Goal: Task Accomplishment & Management: Manage account settings

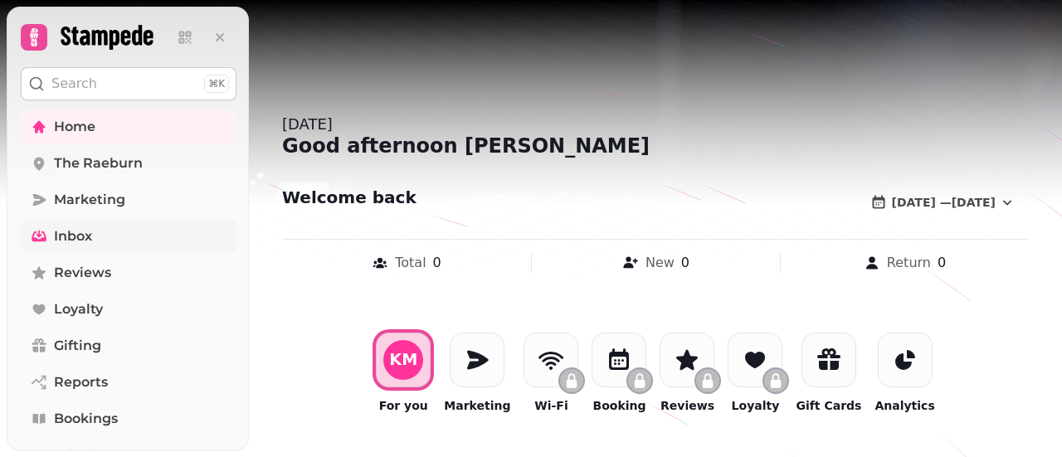
scroll to position [307, 0]
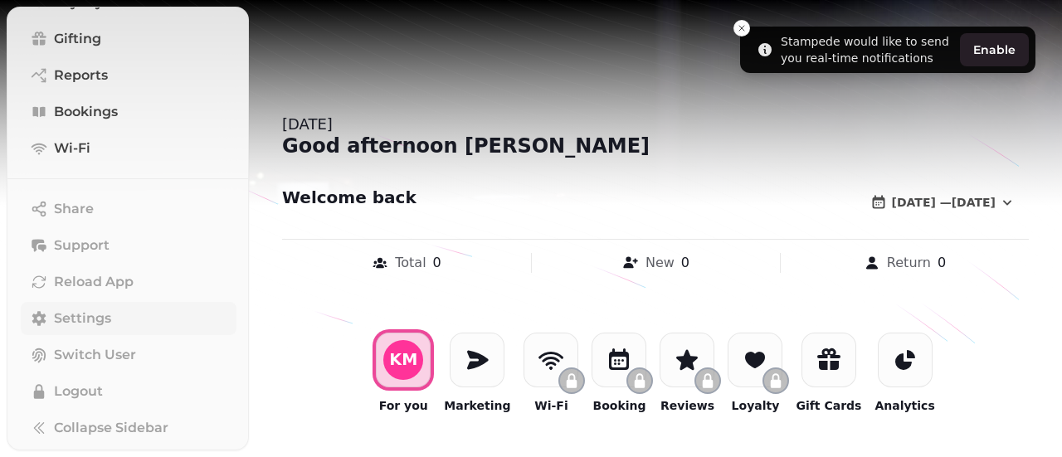
click at [81, 309] on span "Settings" at bounding box center [82, 319] width 57 height 20
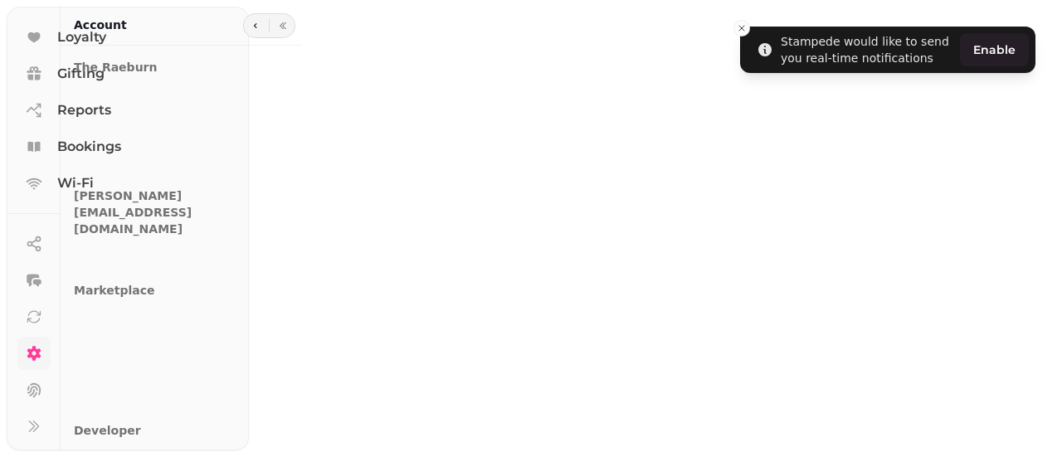
scroll to position [264, 0]
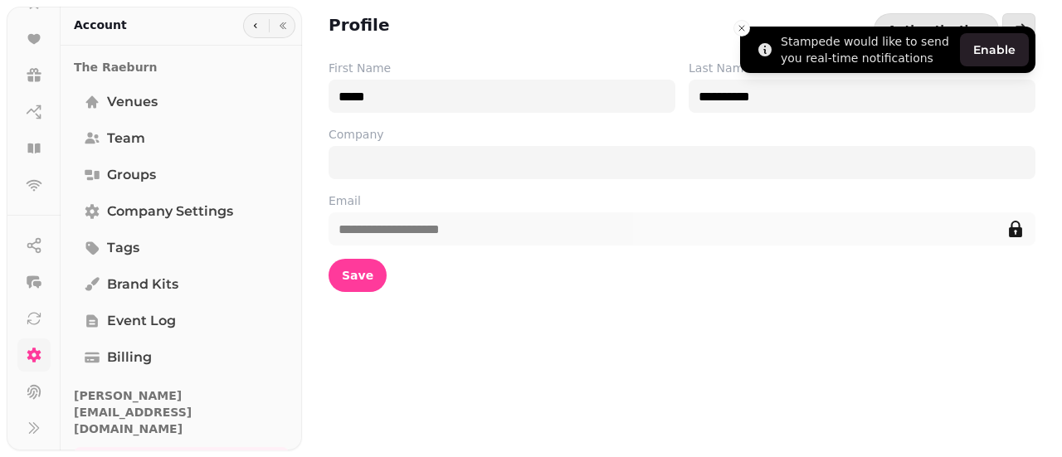
click at [749, 27] on li "Stampede would like to send you real-time notifications Enable" at bounding box center [887, 50] width 295 height 46
click at [739, 26] on line "Close toast" at bounding box center [741, 28] width 5 height 5
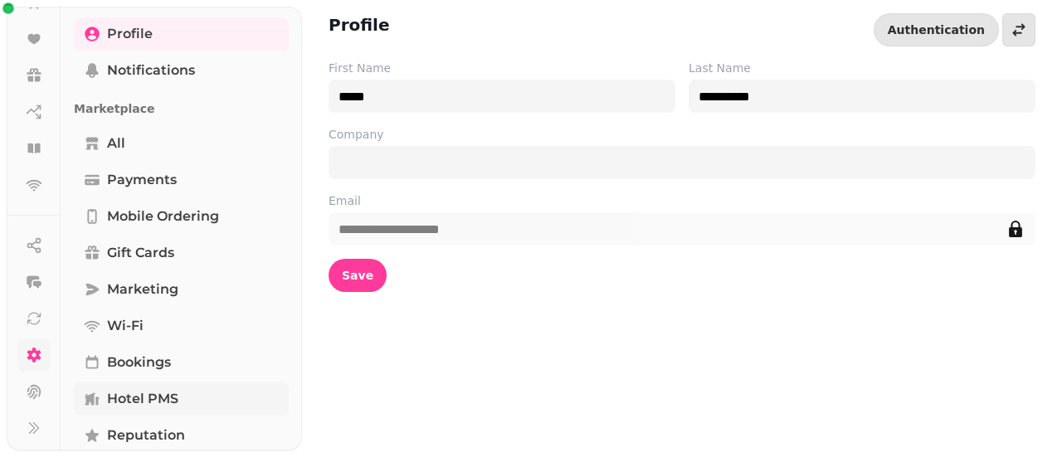
scroll to position [430, 0]
click at [1020, 231] on icon "edit" at bounding box center [1015, 229] width 13 height 17
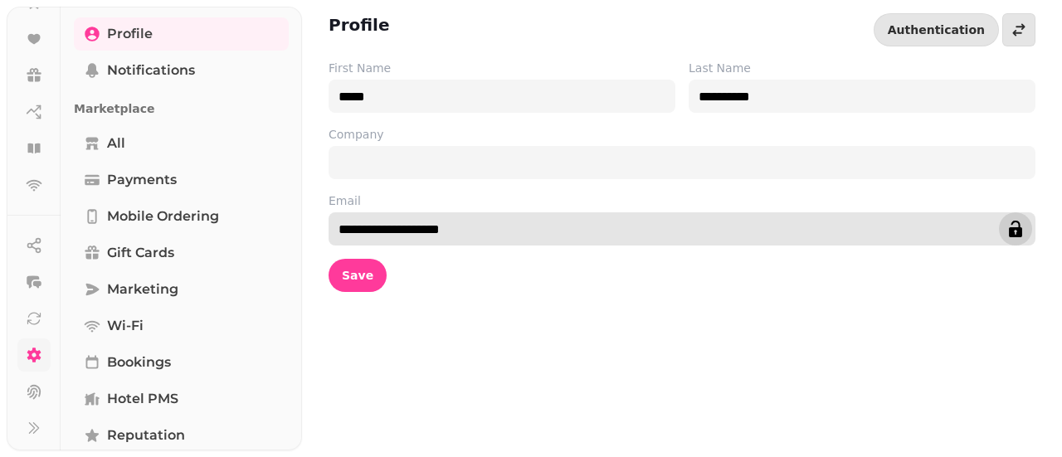
drag, startPoint x: 372, startPoint y: 226, endPoint x: 324, endPoint y: 230, distance: 48.2
click at [324, 230] on div "**********" at bounding box center [682, 152] width 760 height 305
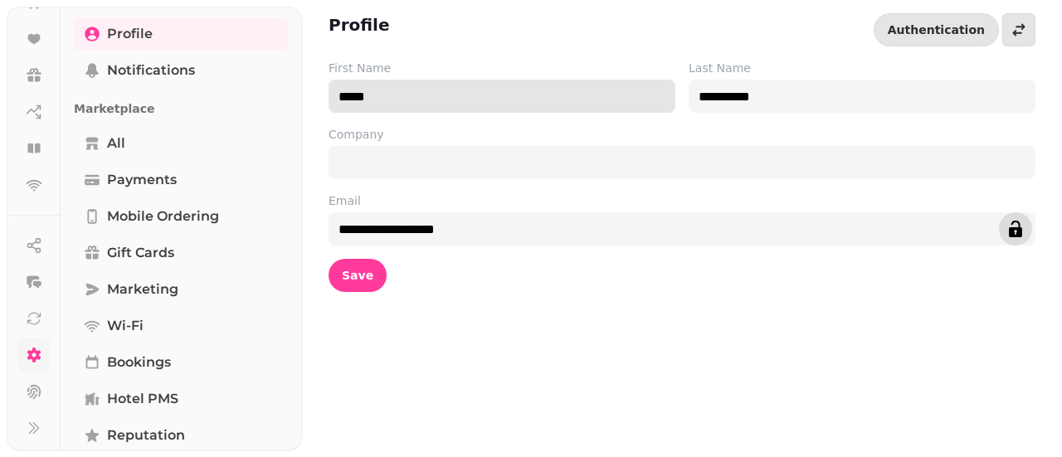
click at [372, 101] on input "*****" at bounding box center [501, 96] width 347 height 33
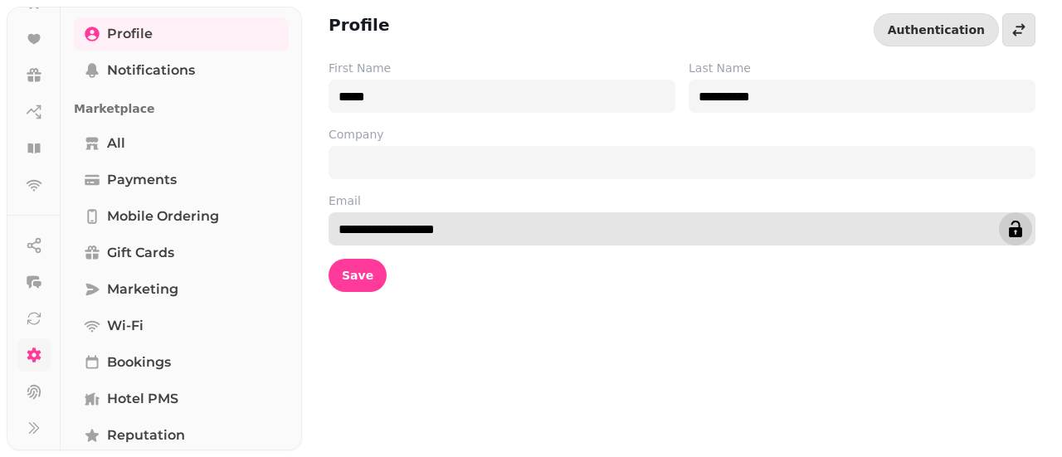
drag, startPoint x: 363, startPoint y: 228, endPoint x: 309, endPoint y: 225, distance: 54.0
click at [309, 225] on div "**********" at bounding box center [682, 152] width 760 height 305
type input "**********"
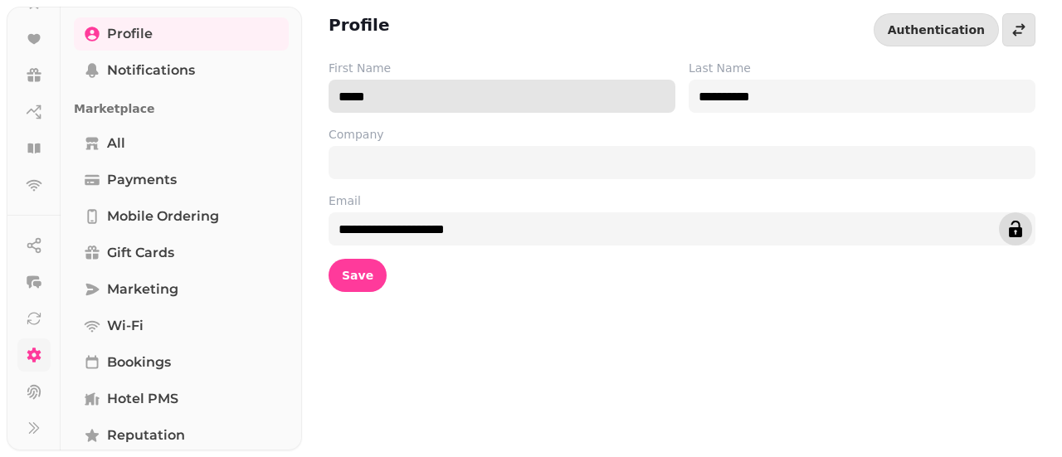
click at [370, 90] on input "*****" at bounding box center [501, 96] width 347 height 33
type input "*"
type input "******"
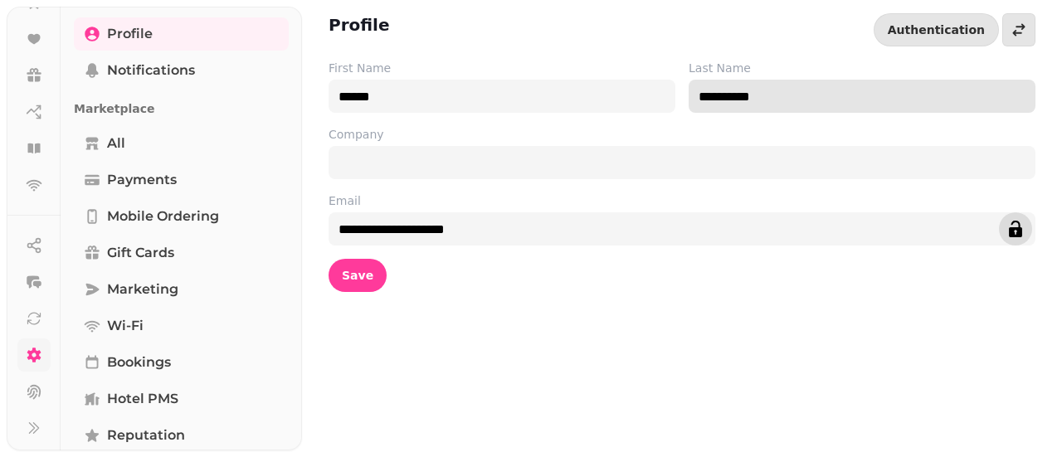
click at [780, 100] on input "**********" at bounding box center [862, 96] width 347 height 33
type input "*******"
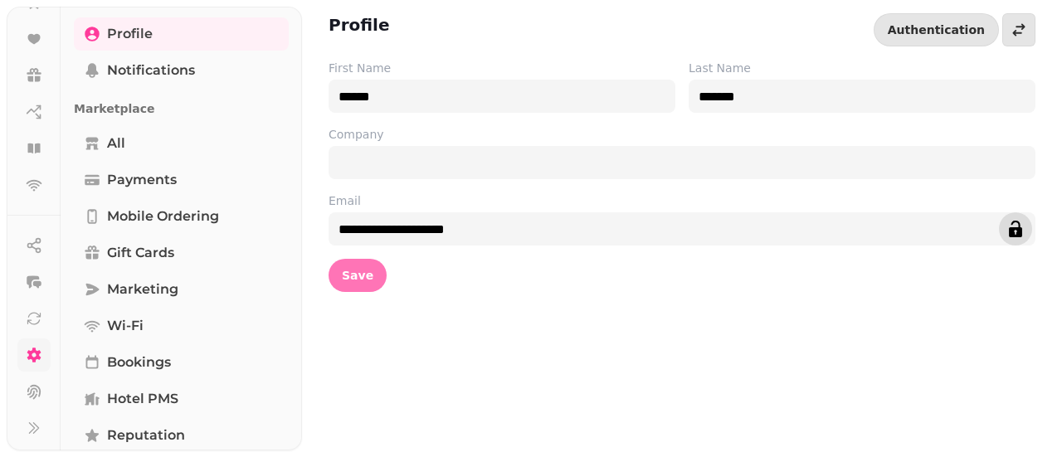
click at [338, 276] on button "Save" at bounding box center [357, 275] width 58 height 33
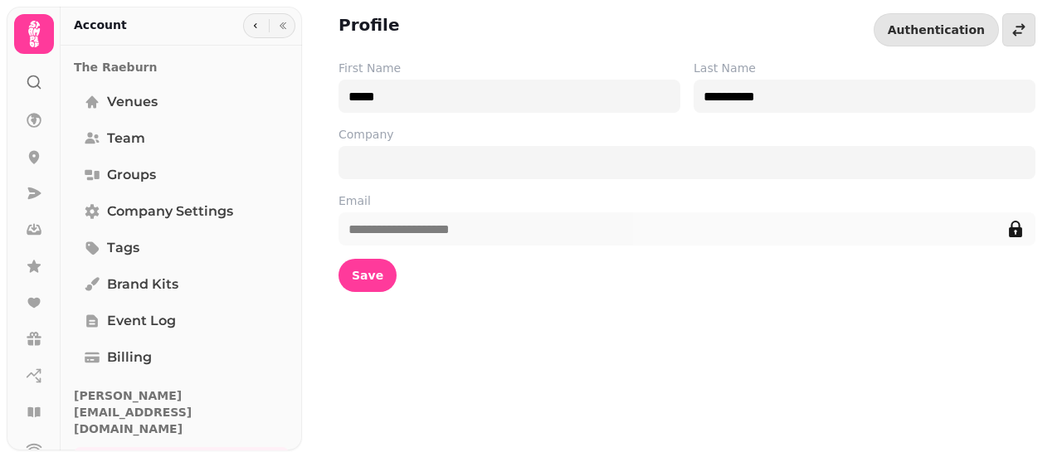
click at [1011, 208] on label "Email" at bounding box center [686, 200] width 697 height 17
click at [1022, 231] on icon "edit" at bounding box center [1015, 229] width 17 height 17
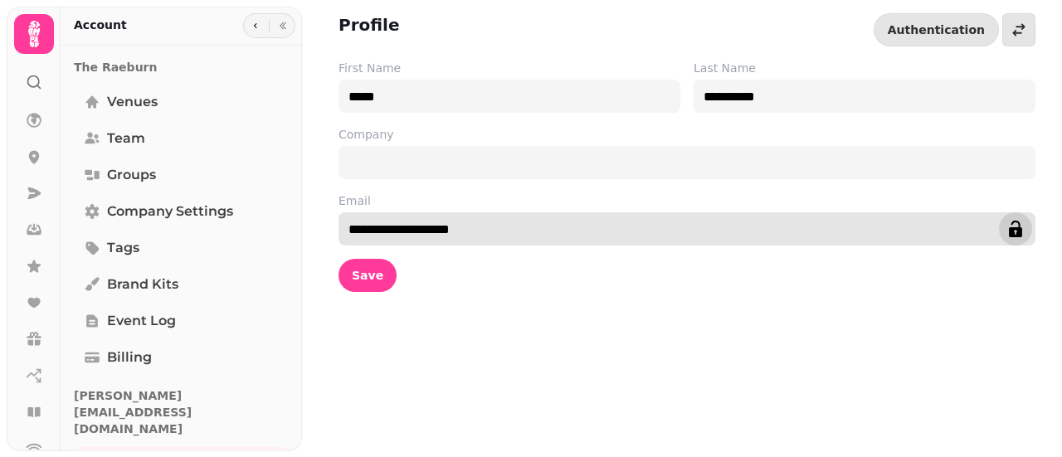
click at [372, 226] on input "**********" at bounding box center [686, 228] width 697 height 33
type input "**********"
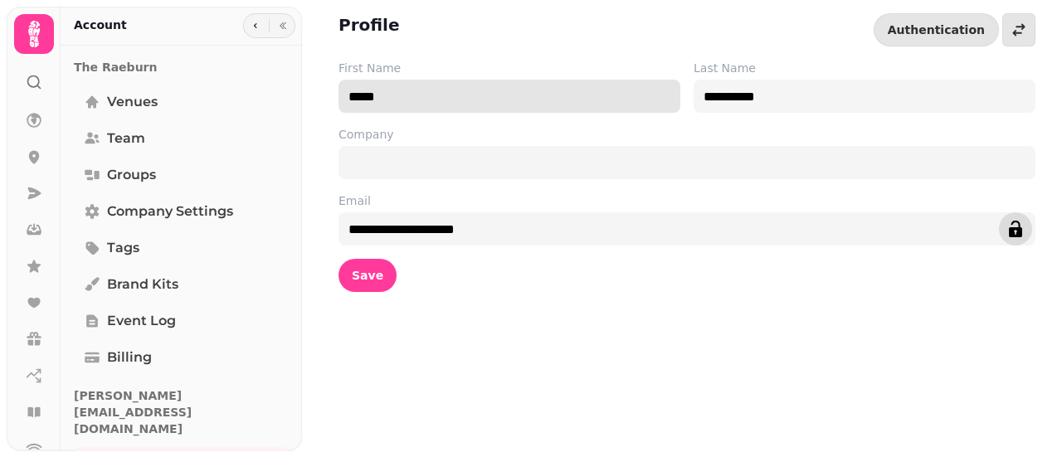
click at [450, 80] on input "*****" at bounding box center [509, 96] width 342 height 33
type input "******"
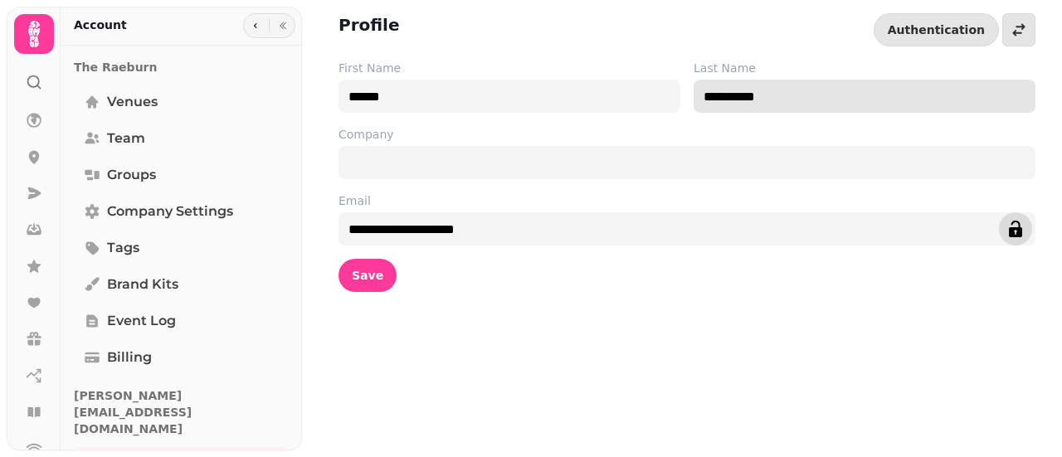
click at [792, 90] on input "**********" at bounding box center [864, 96] width 342 height 33
click at [792, 90] on input "Last Name" at bounding box center [864, 96] width 342 height 33
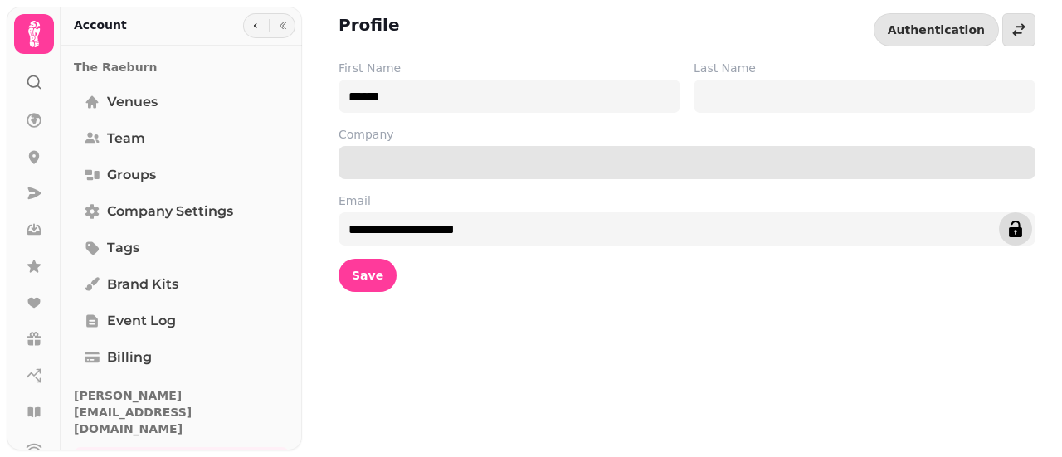
drag, startPoint x: 805, startPoint y: 170, endPoint x: 813, endPoint y: 162, distance: 11.7
click at [805, 170] on input "Company" at bounding box center [686, 162] width 697 height 33
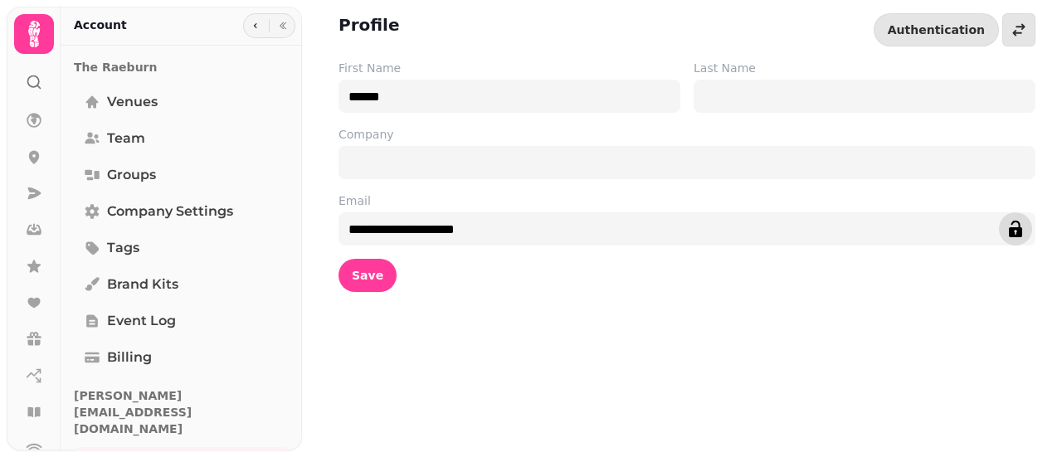
click at [844, 130] on label "Company" at bounding box center [686, 134] width 697 height 17
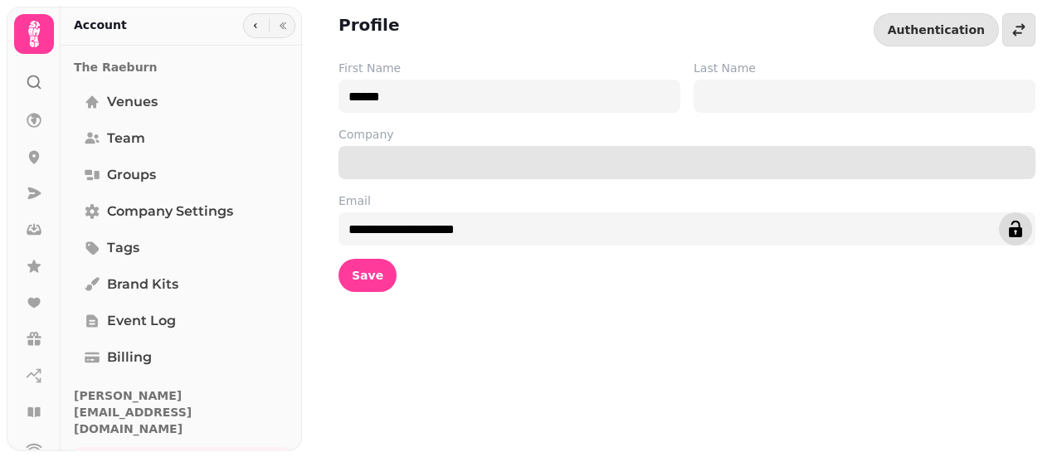
click at [844, 146] on input "Company" at bounding box center [686, 162] width 697 height 33
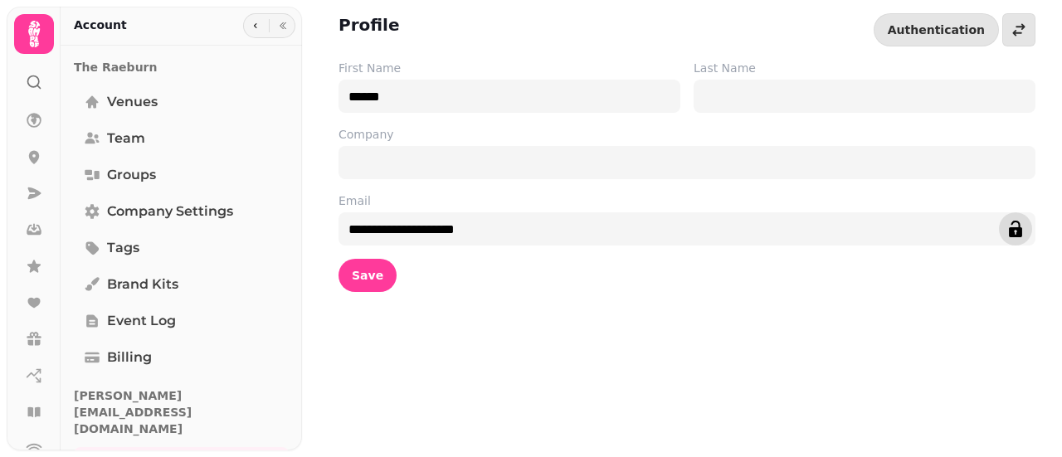
click at [769, 75] on label "Last Name" at bounding box center [864, 68] width 342 height 17
click at [769, 80] on input "Last Name" at bounding box center [864, 96] width 342 height 33
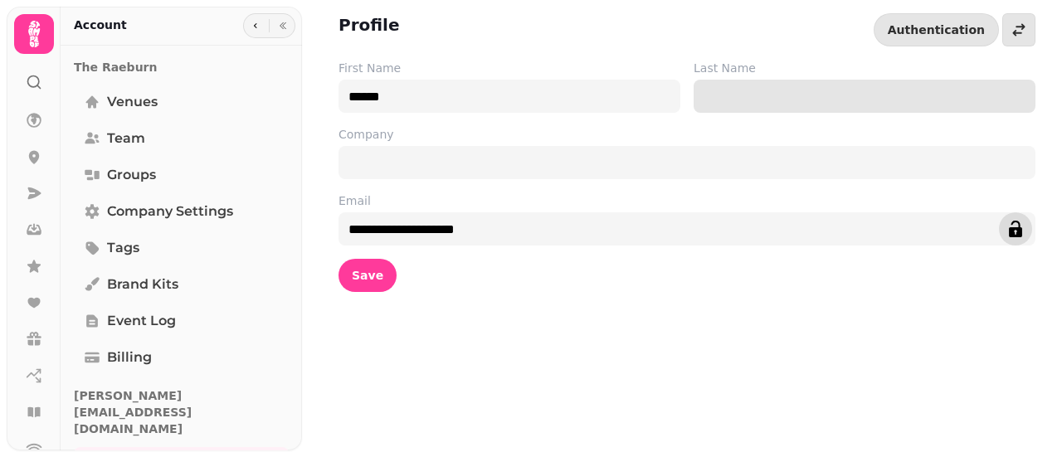
click at [745, 87] on input "Last Name" at bounding box center [864, 96] width 342 height 33
type input "*******"
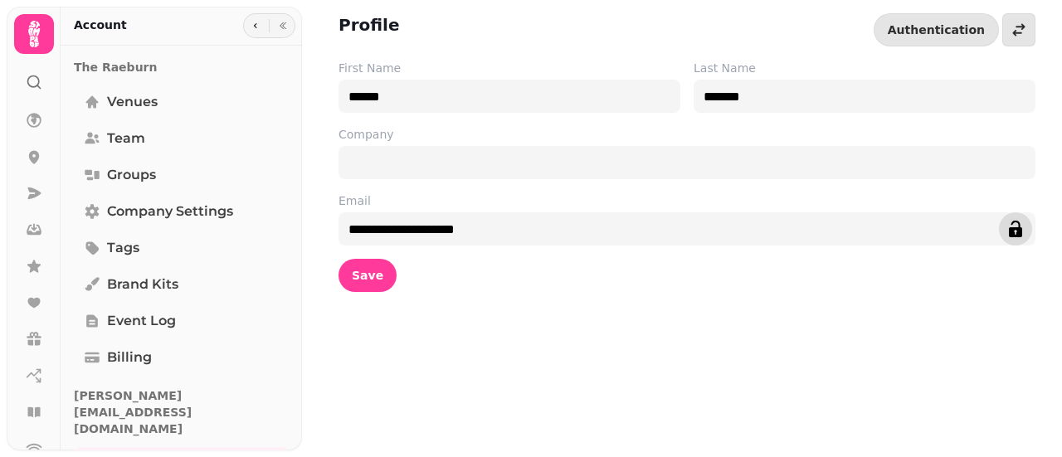
click at [1022, 217] on button "edit" at bounding box center [1015, 228] width 33 height 33
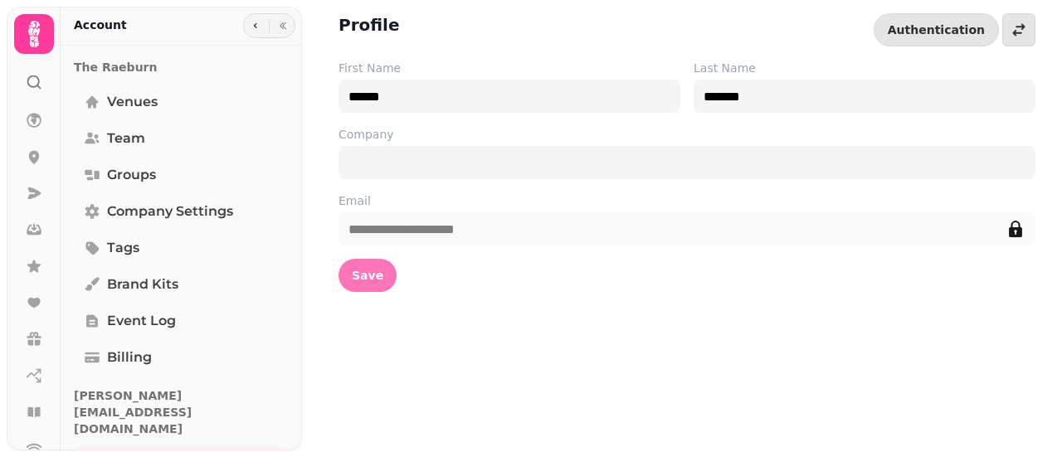
click at [357, 259] on button "Save" at bounding box center [367, 275] width 58 height 33
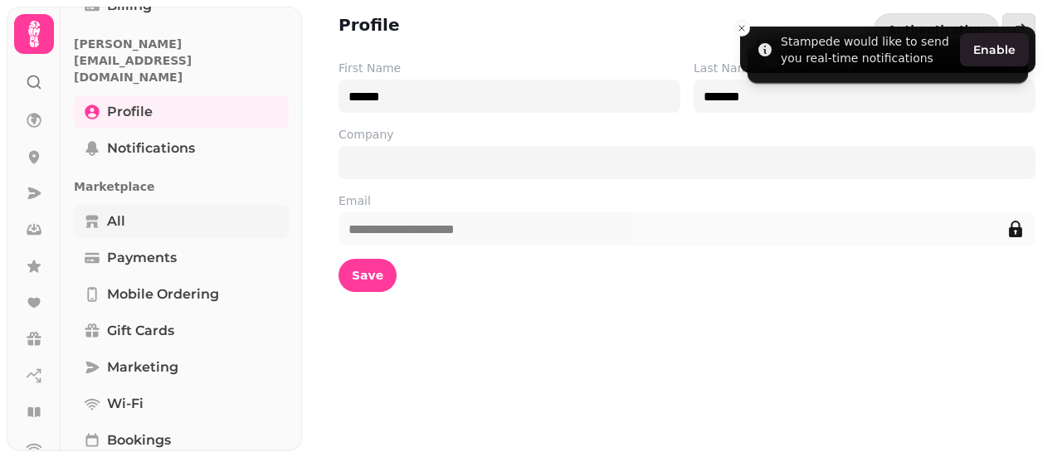
scroll to position [353, 0]
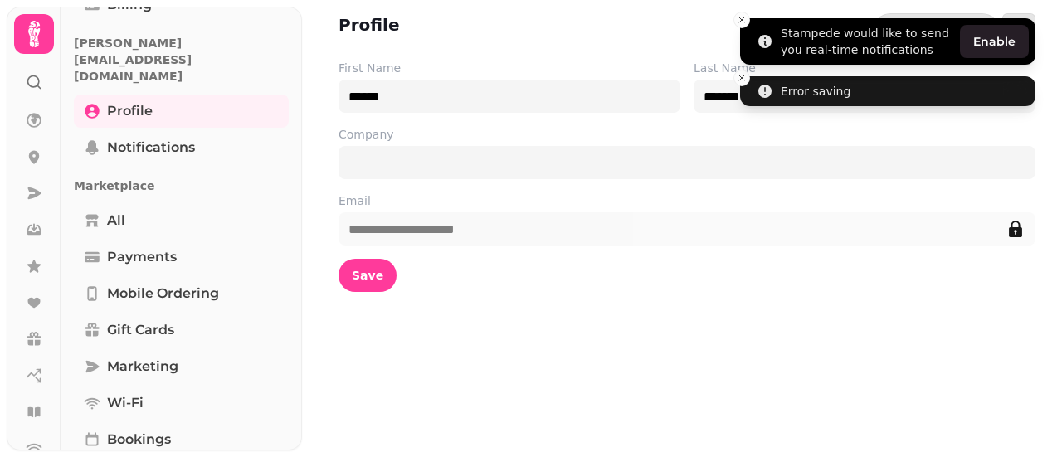
click at [750, 22] on li "Stampede would like to send you real-time notifications Enable" at bounding box center [887, 41] width 295 height 46
click at [745, 20] on icon "Close toast" at bounding box center [742, 20] width 10 height 10
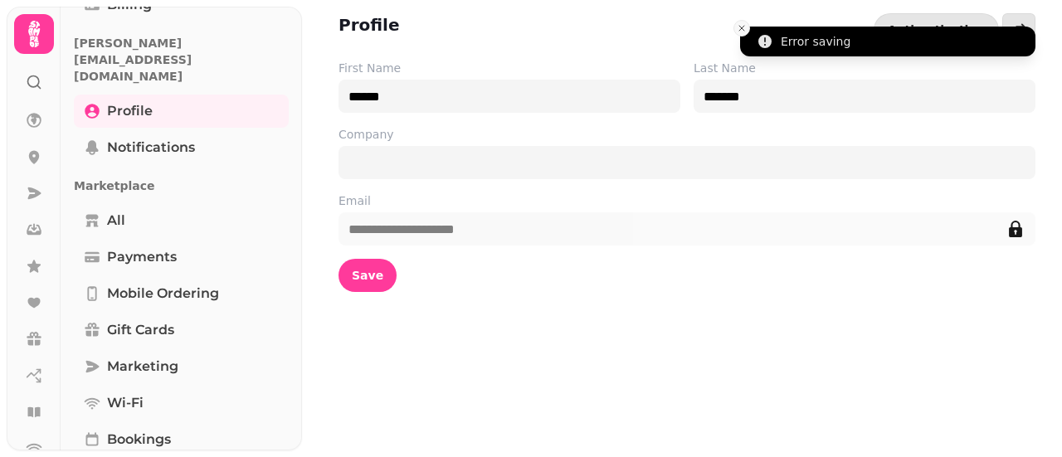
click at [744, 29] on icon "Close toast" at bounding box center [742, 28] width 10 height 10
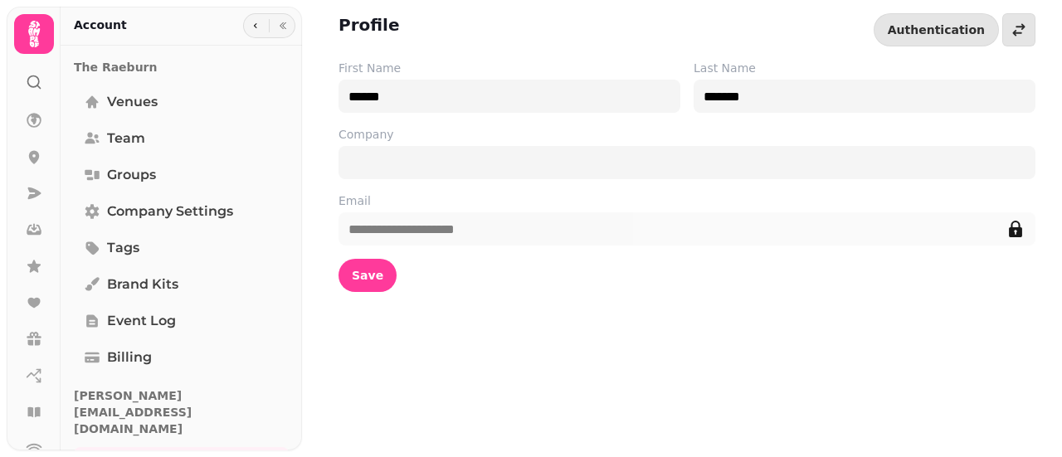
scroll to position [536, 0]
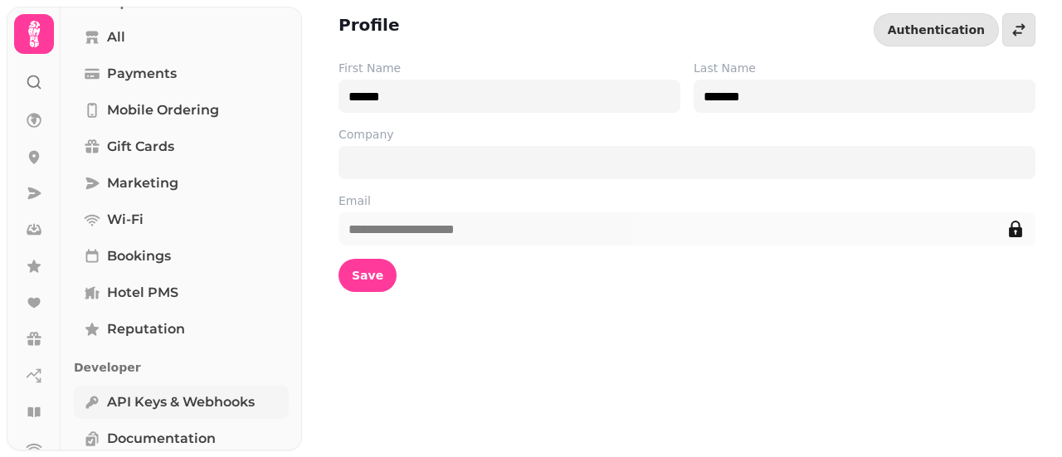
click at [227, 392] on span "API keys & webhooks" at bounding box center [181, 402] width 148 height 20
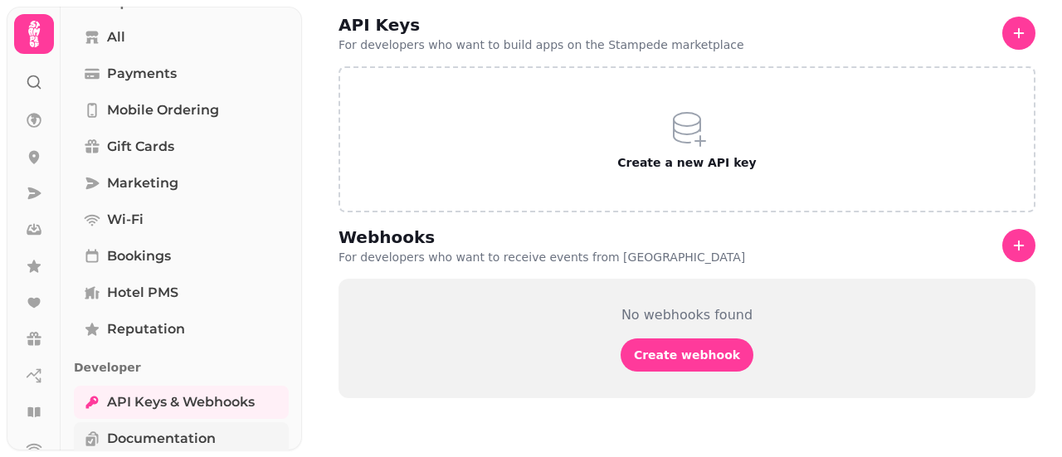
click at [174, 422] on link "Documentation" at bounding box center [181, 438] width 215 height 33
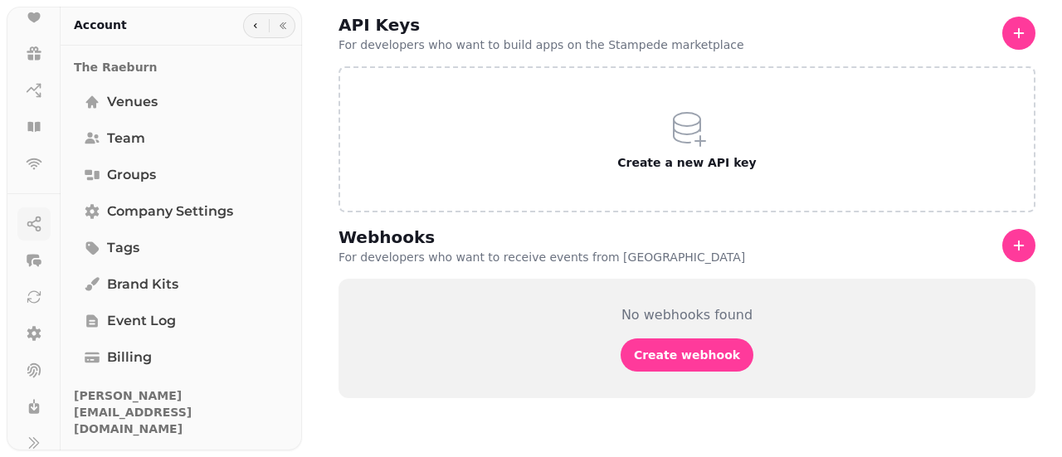
scroll to position [300, 0]
click at [38, 434] on icon at bounding box center [34, 428] width 17 height 17
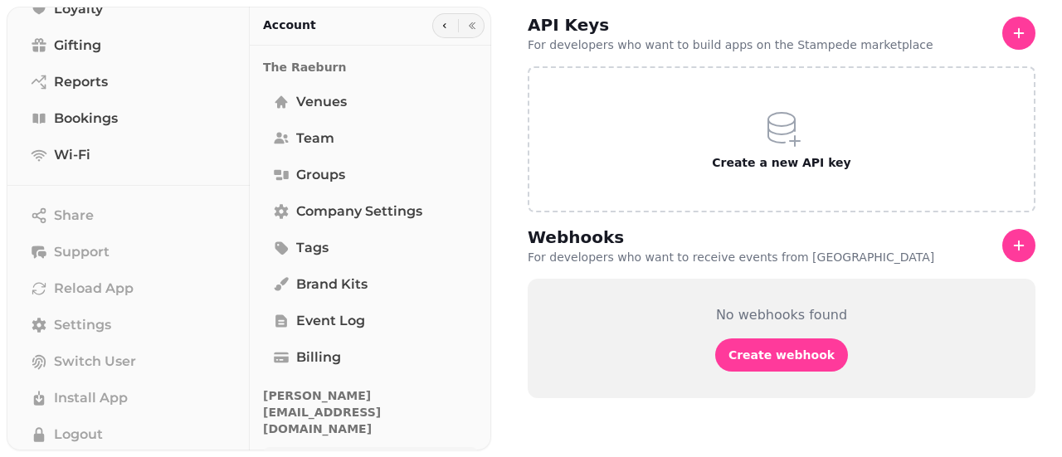
click at [340, 447] on link "Profile" at bounding box center [370, 463] width 215 height 33
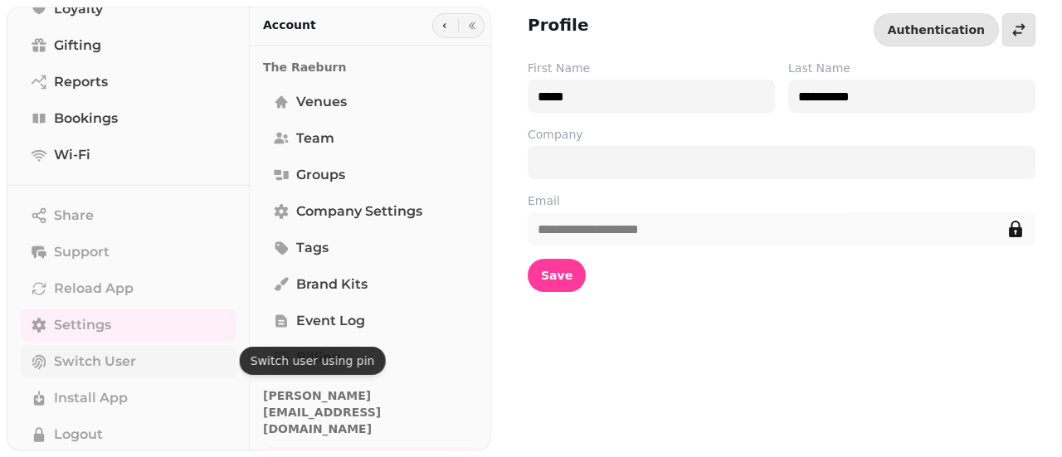
click at [109, 362] on span "Switch User" at bounding box center [95, 362] width 82 height 20
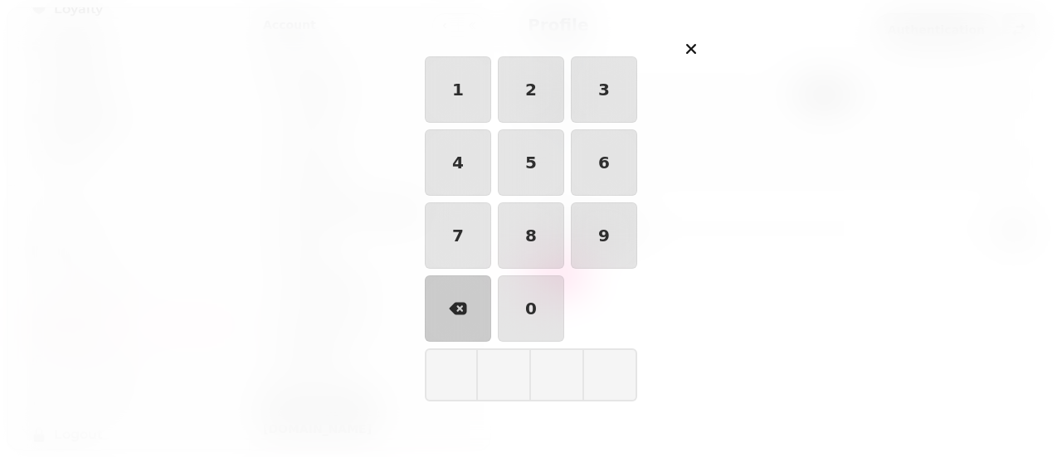
click at [492, 96] on div "1 2 3 4 5 6 7 8 9 0" at bounding box center [531, 198] width 212 height 285
click at [477, 99] on button "1" at bounding box center [458, 89] width 66 height 66
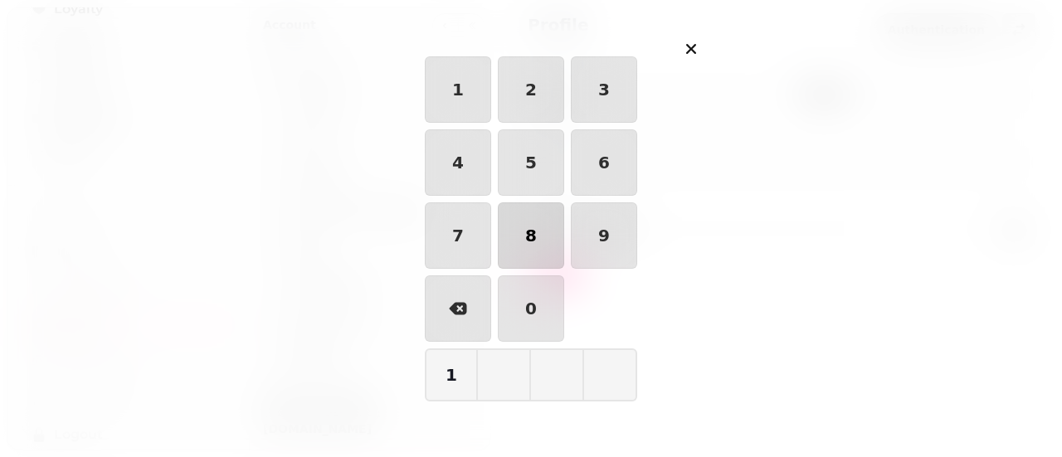
click at [524, 214] on button "8" at bounding box center [531, 235] width 66 height 66
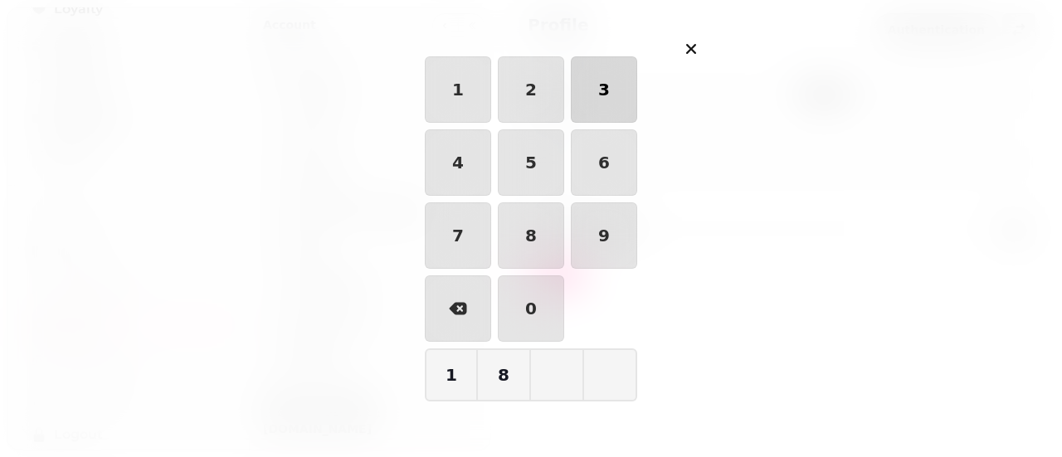
click at [611, 100] on button "3" at bounding box center [604, 89] width 66 height 66
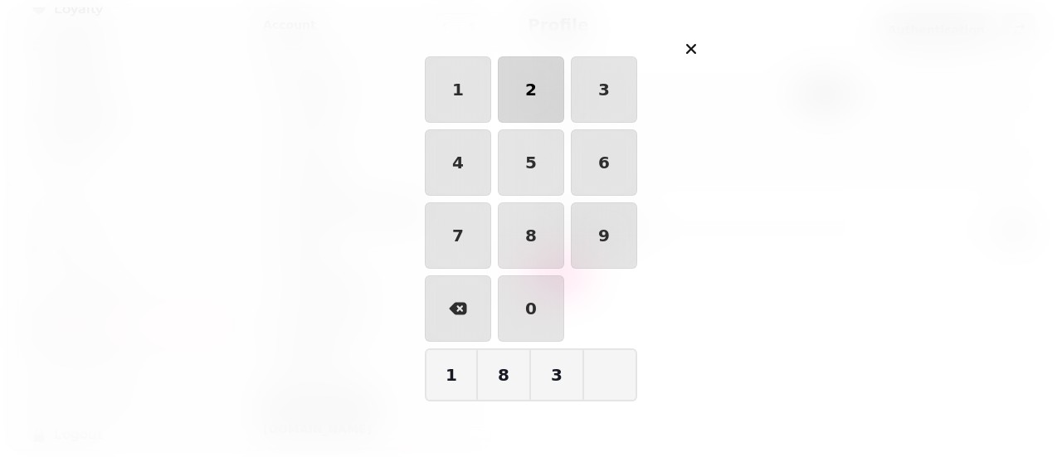
click at [556, 91] on button "2" at bounding box center [531, 89] width 66 height 66
type input "****"
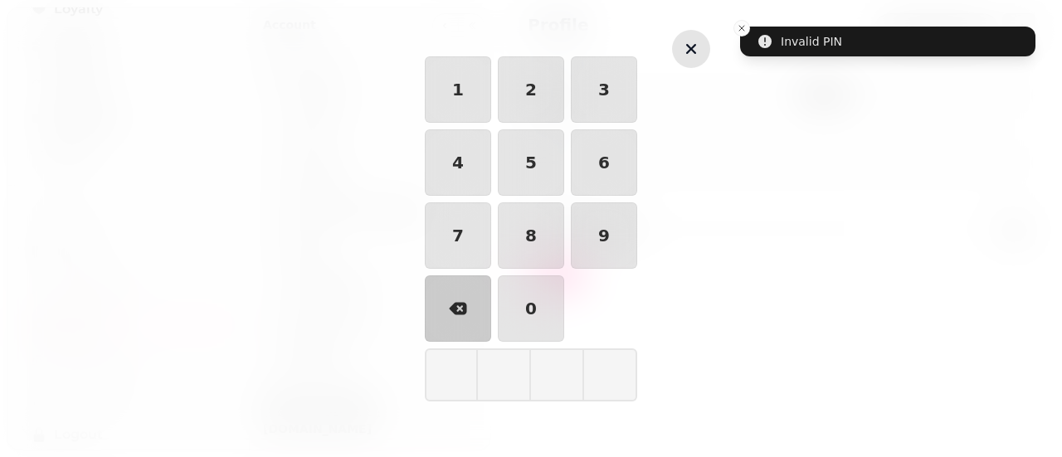
click at [689, 51] on icon "button" at bounding box center [691, 49] width 10 height 10
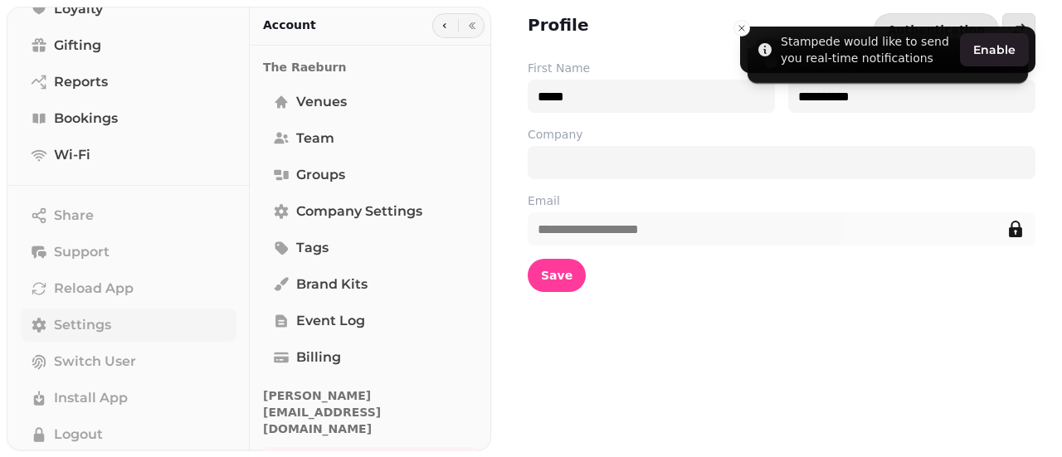
click at [98, 324] on span "Settings" at bounding box center [82, 325] width 57 height 20
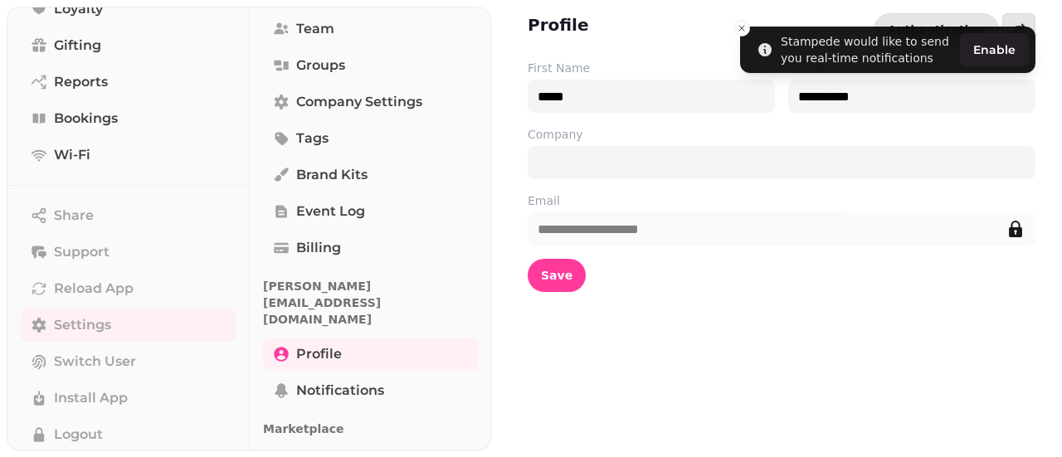
scroll to position [105, 0]
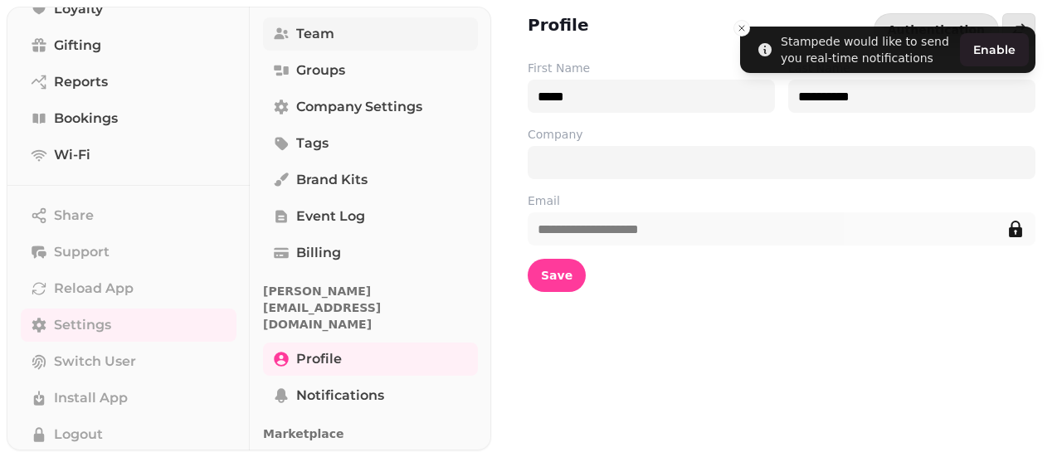
click at [315, 46] on link "Team" at bounding box center [370, 33] width 215 height 33
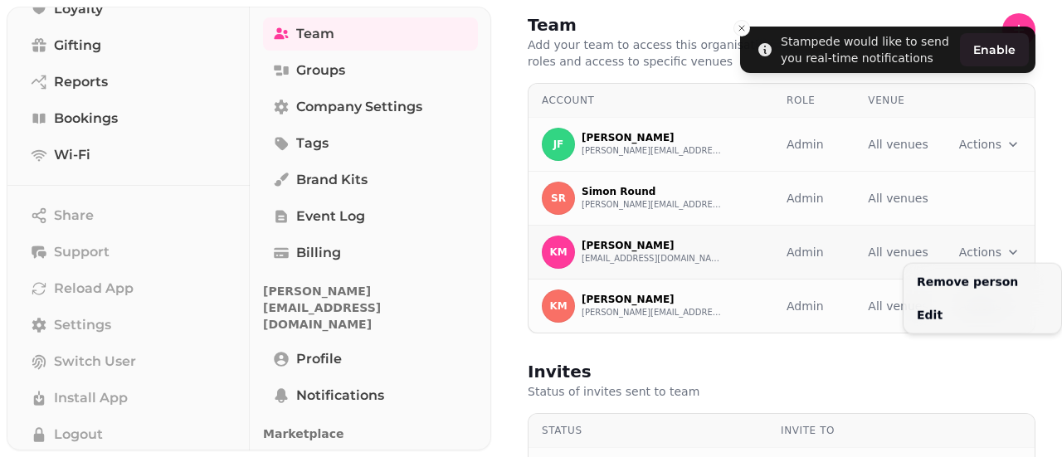
click at [995, 246] on html "Stampede would like to send you real-time notifications Enable Search ⌘K Home T…" at bounding box center [531, 228] width 1062 height 457
click at [927, 319] on button "Edit" at bounding box center [982, 315] width 151 height 30
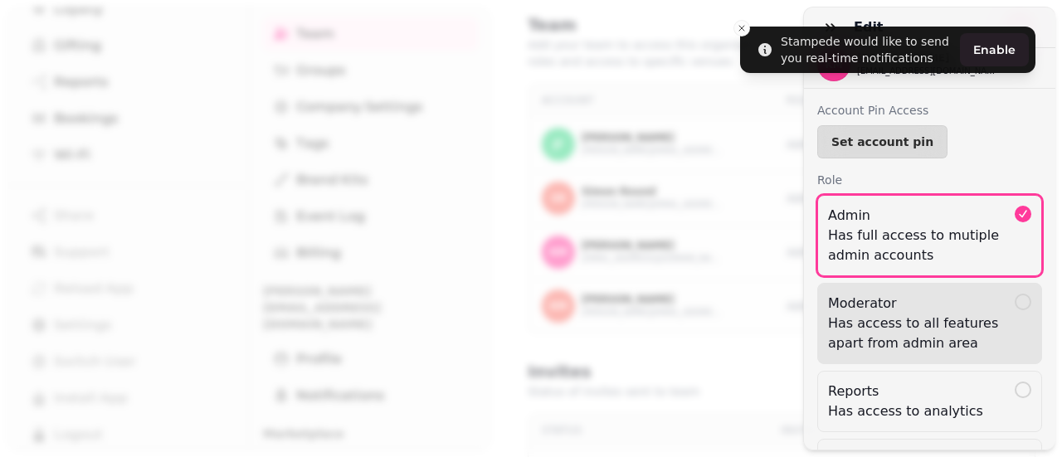
scroll to position [426, 0]
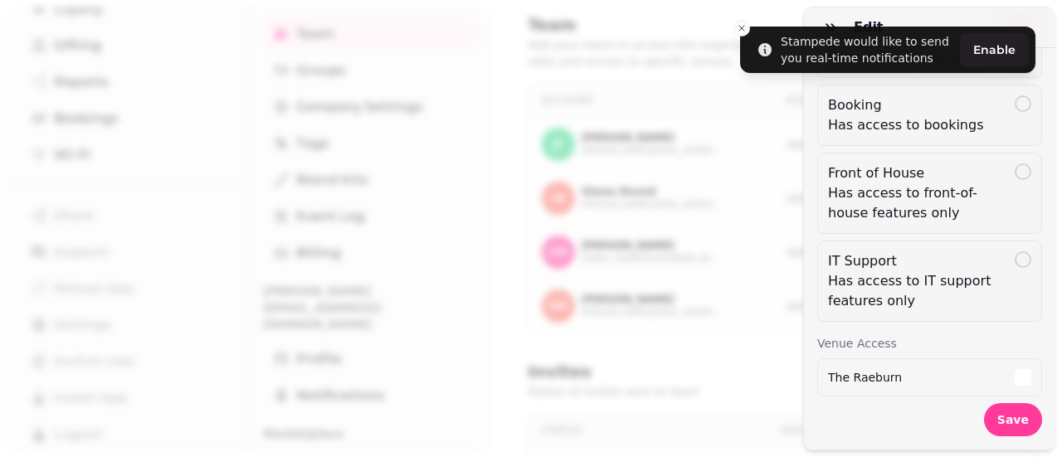
click at [742, 16] on div "Edit KM Katie McLaughlan events@theraeburn.com Account Pin Access Set account p…" at bounding box center [531, 235] width 1062 height 444
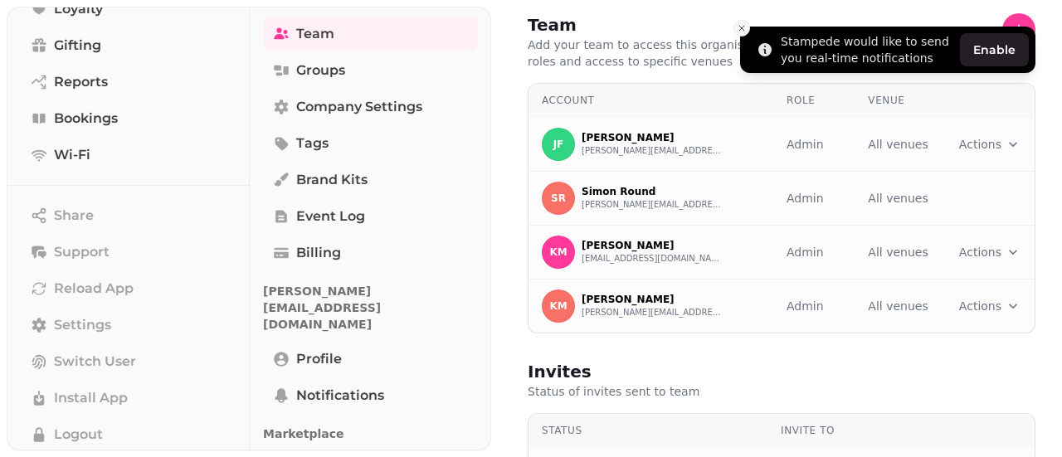
click at [736, 27] on button "Close toast" at bounding box center [741, 28] width 17 height 17
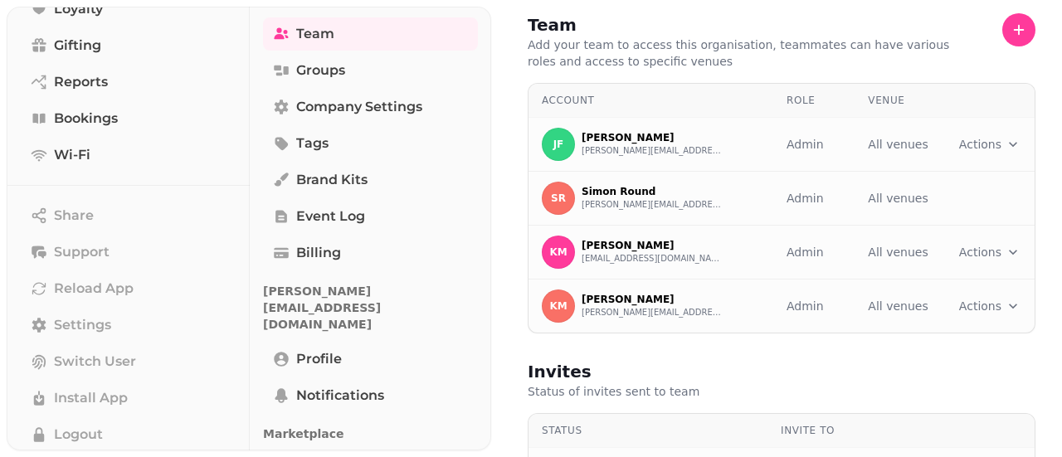
click at [1026, 289] on div "Team Add your team to access this organisation, teammates can have various role…" at bounding box center [781, 173] width 561 height 347
click at [976, 299] on html "Search ⌘K Home The Raeburn Marketing Inbox Reviews Loyalty Gifting Reports Book…" at bounding box center [531, 228] width 1062 height 457
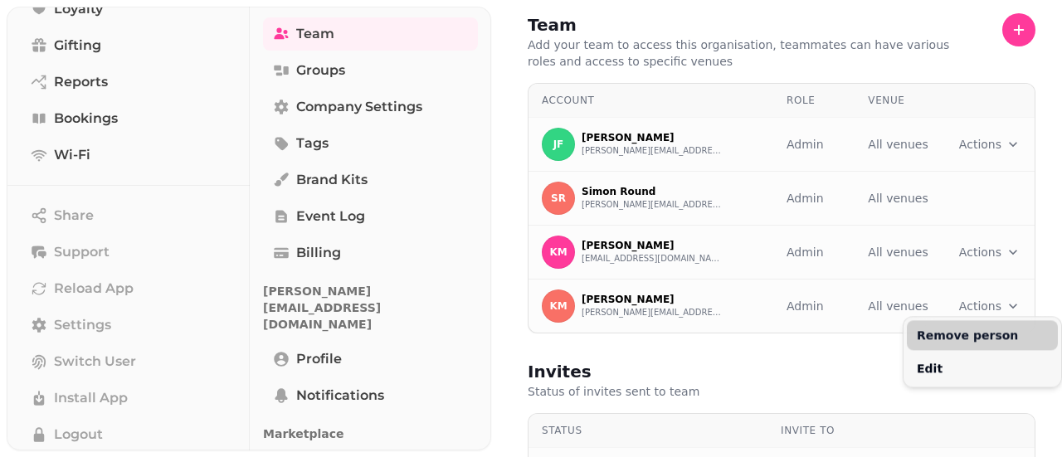
click at [961, 328] on button "Remove person" at bounding box center [982, 335] width 151 height 30
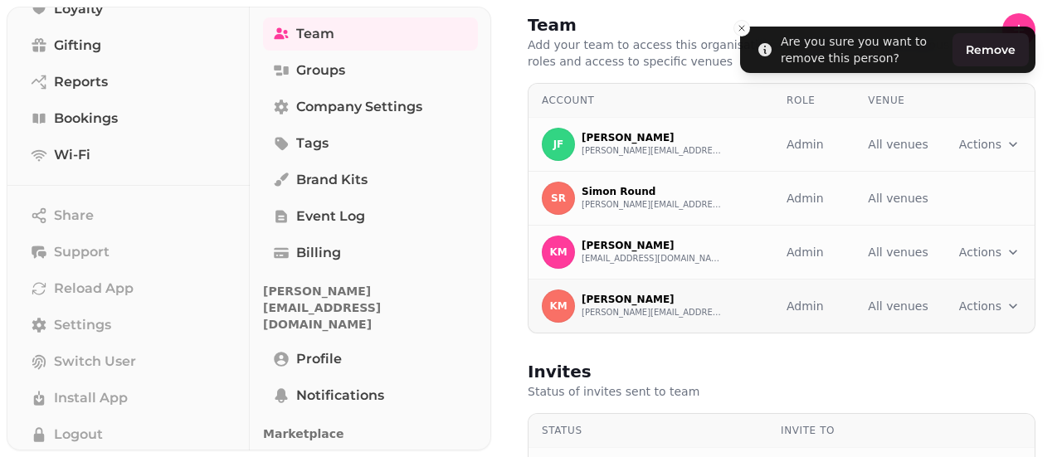
click at [995, 306] on html "Are you sure you want to remove this person? Remove Search ⌘K Home The Raeburn …" at bounding box center [531, 228] width 1062 height 457
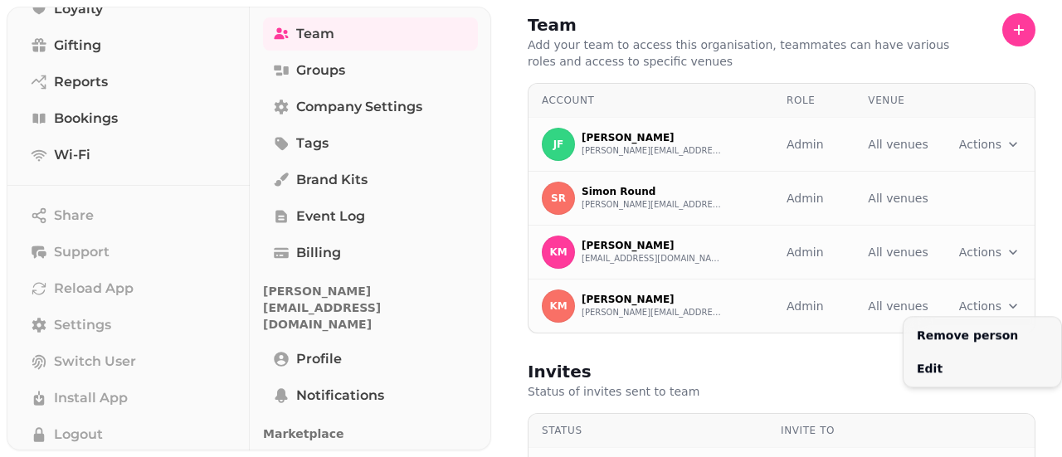
click at [839, 388] on html "Search ⌘K Home The Raeburn Marketing Inbox Reviews Loyalty Gifting Reports Book…" at bounding box center [531, 228] width 1062 height 457
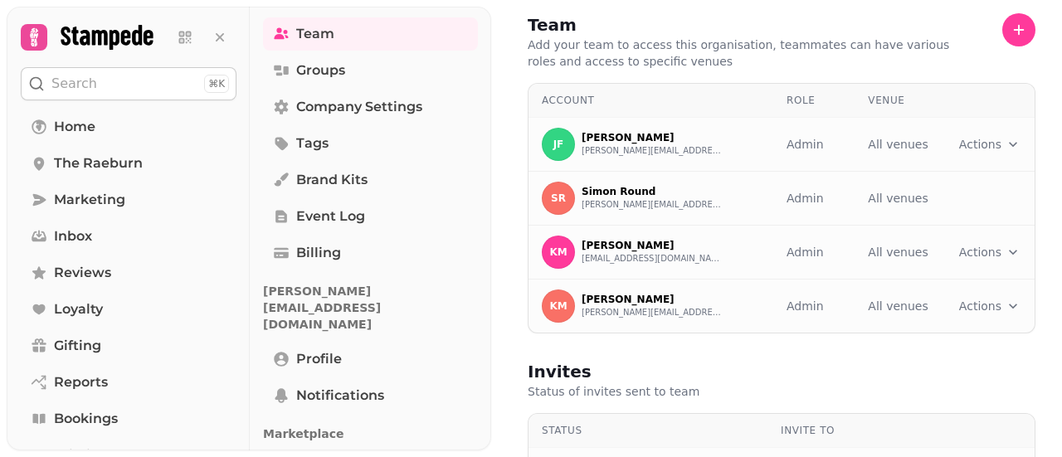
click at [40, 43] on icon at bounding box center [33, 37] width 23 height 23
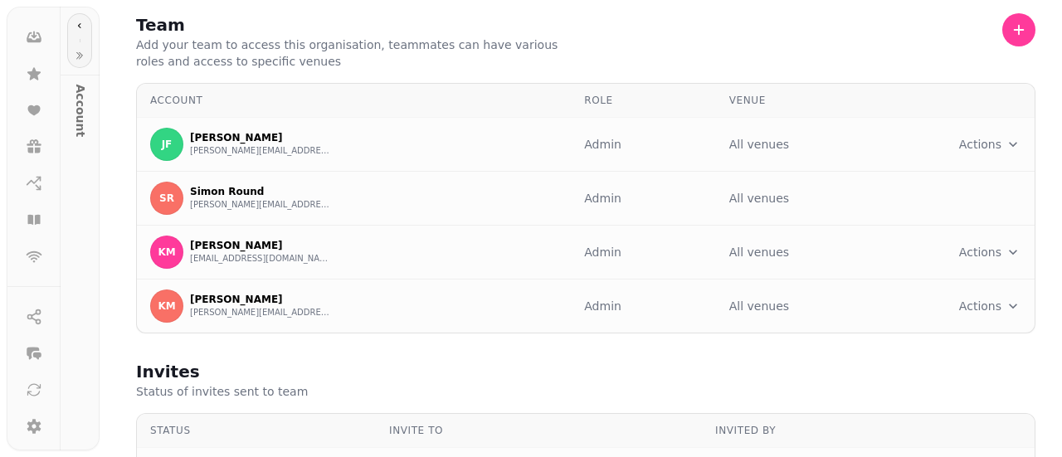
scroll to position [300, 0]
click at [27, 319] on icon at bounding box center [34, 318] width 14 height 15
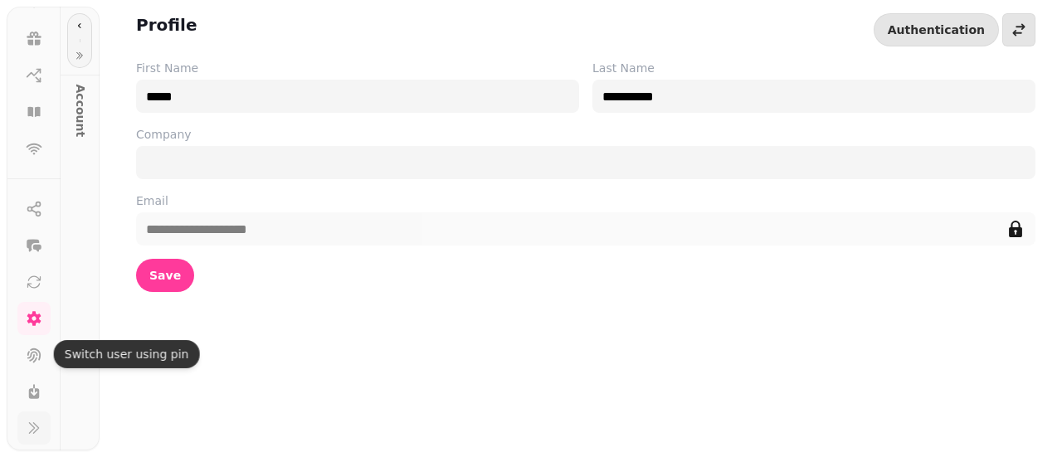
click at [32, 407] on nav at bounding box center [33, 321] width 53 height 259
click at [35, 417] on button at bounding box center [33, 427] width 33 height 33
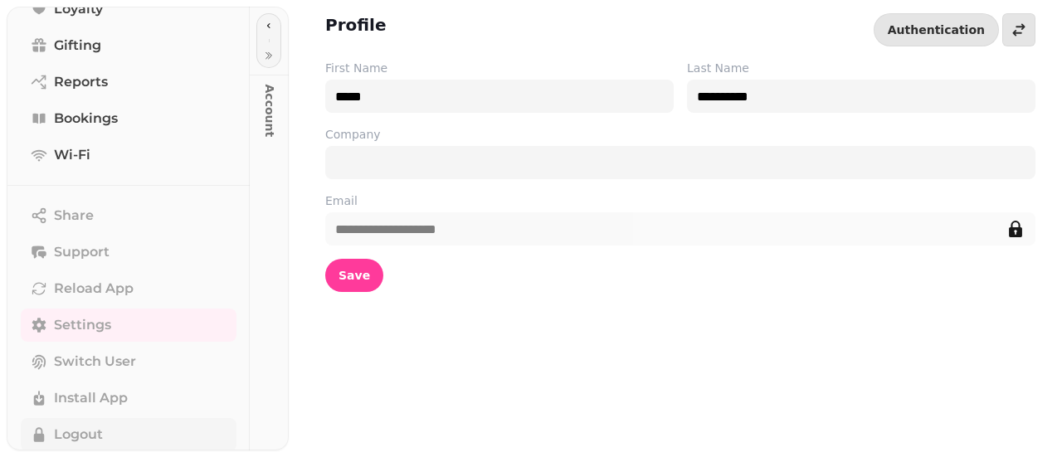
click at [79, 422] on button "Logout" at bounding box center [129, 434] width 216 height 33
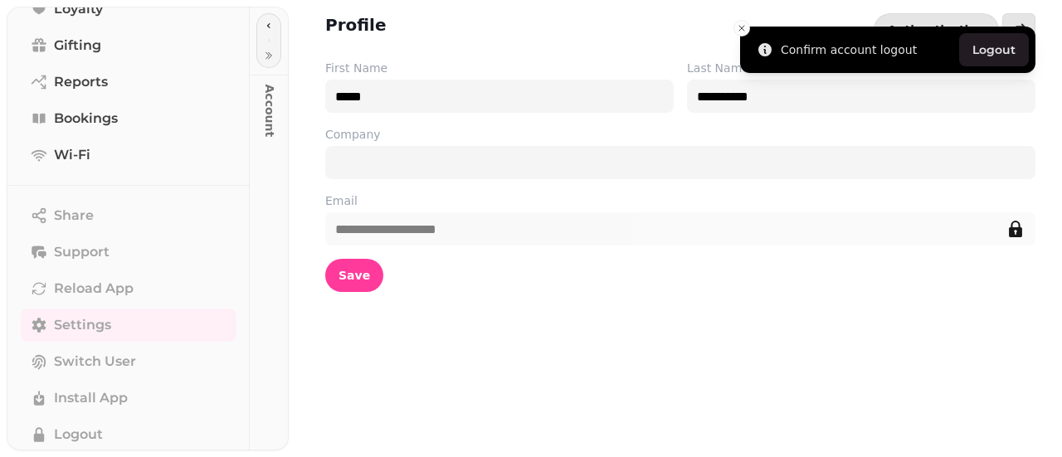
click at [976, 48] on button "Logout" at bounding box center [994, 49] width 70 height 33
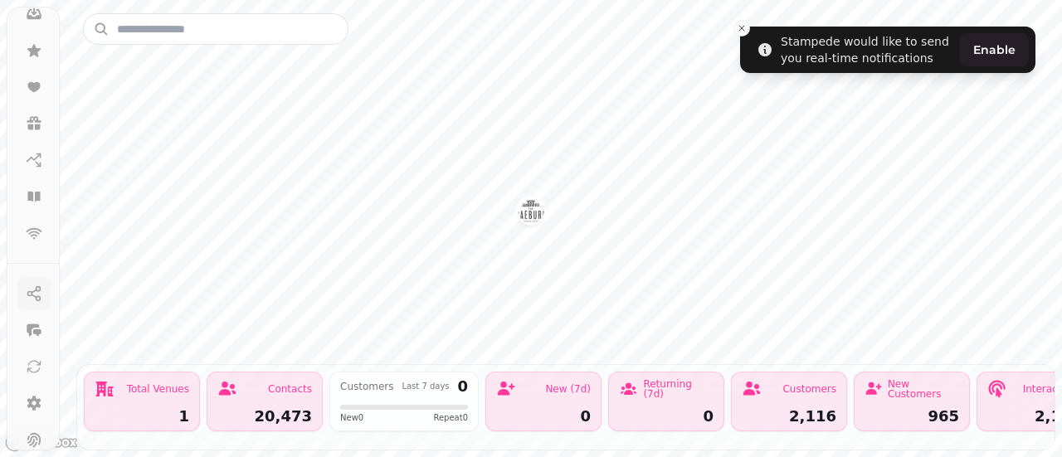
scroll to position [264, 0]
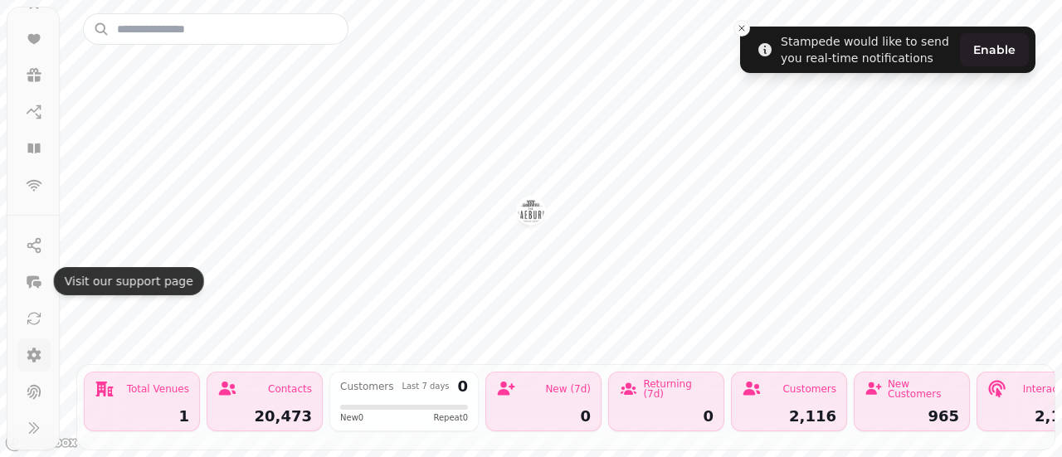
click at [36, 353] on icon at bounding box center [34, 355] width 14 height 15
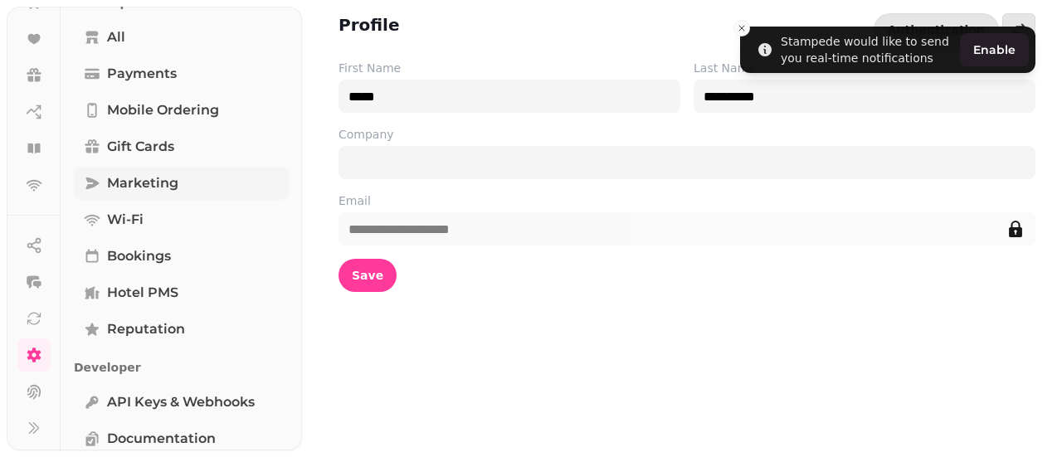
scroll to position [335, 0]
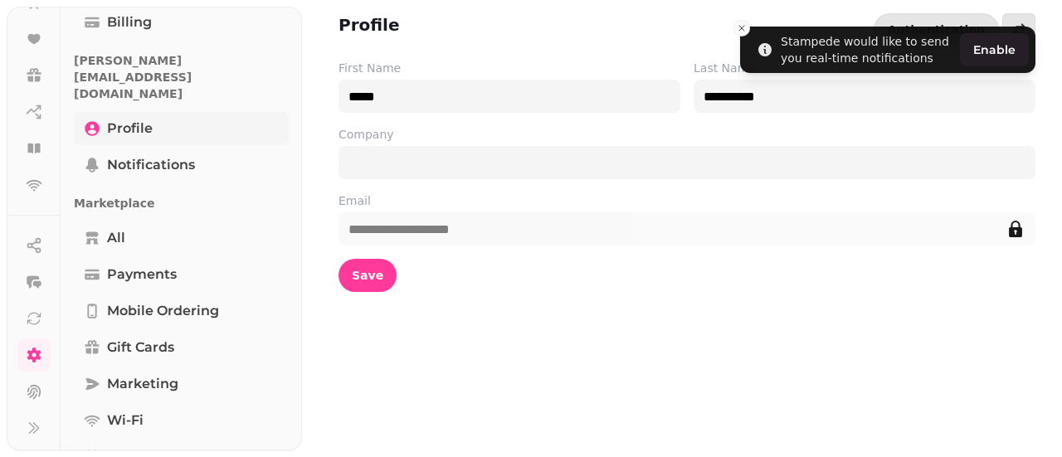
click at [157, 112] on link "Profile" at bounding box center [181, 128] width 215 height 33
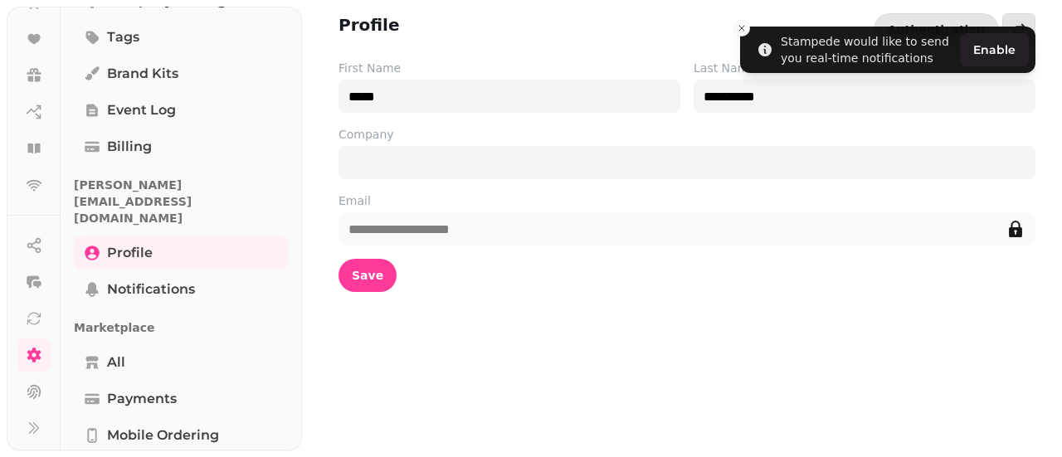
scroll to position [0, 0]
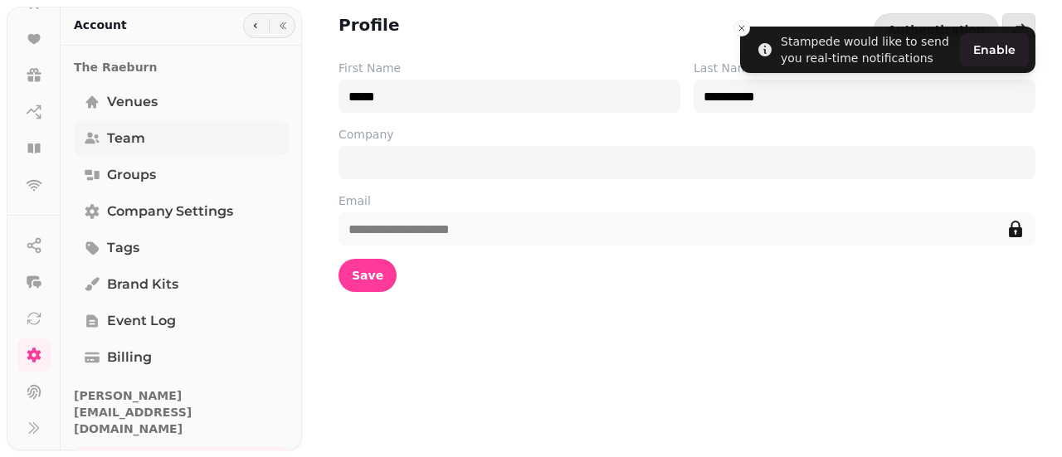
click at [128, 134] on span "Team" at bounding box center [126, 139] width 38 height 20
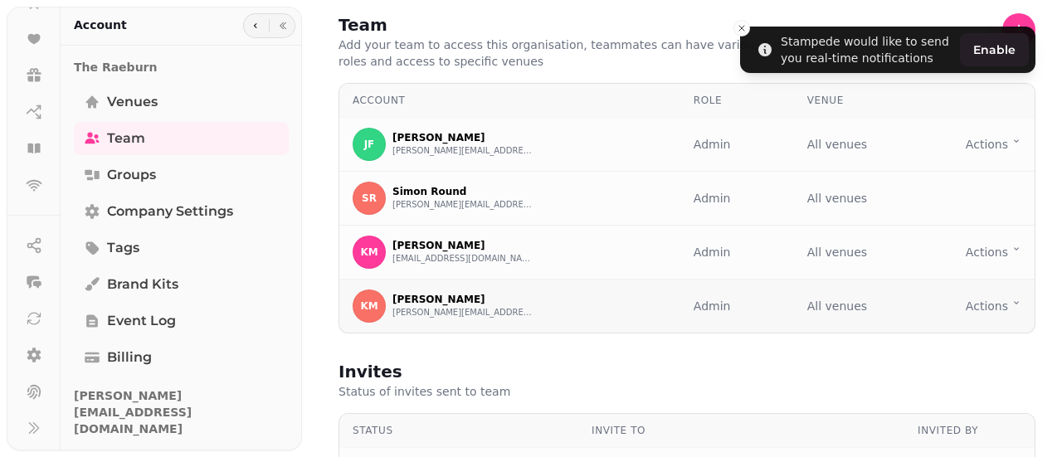
click at [964, 303] on html "Stampede would like to send you real-time notifications Enable Team Add your te…" at bounding box center [531, 228] width 1062 height 457
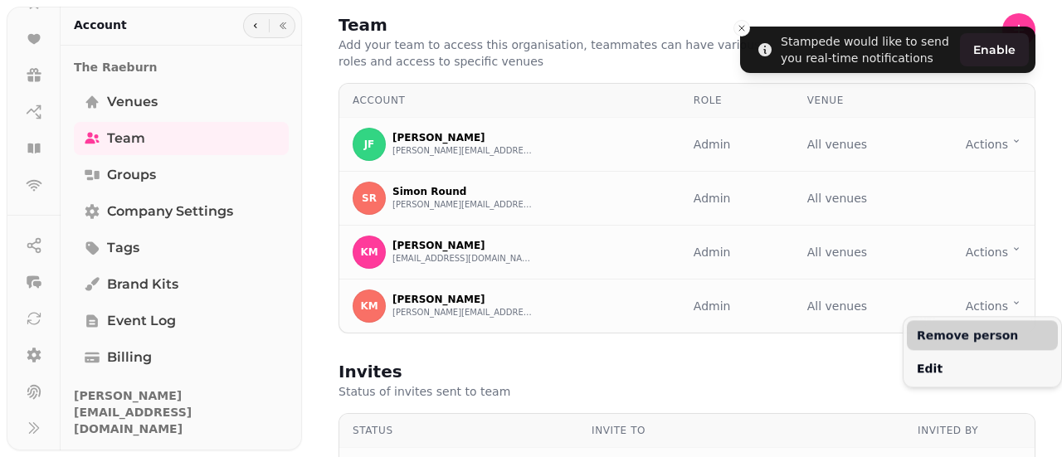
click at [980, 330] on button "Remove person" at bounding box center [982, 335] width 151 height 30
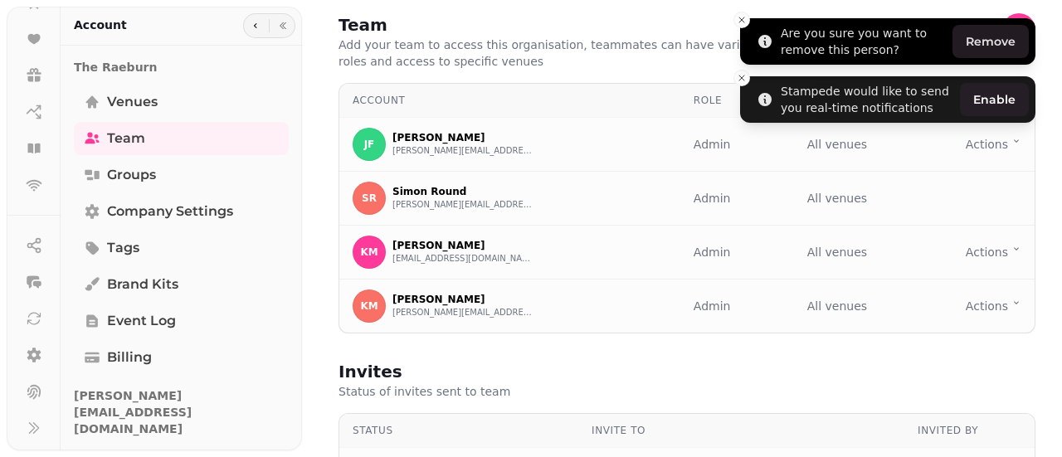
click at [985, 41] on button "Remove" at bounding box center [990, 41] width 76 height 33
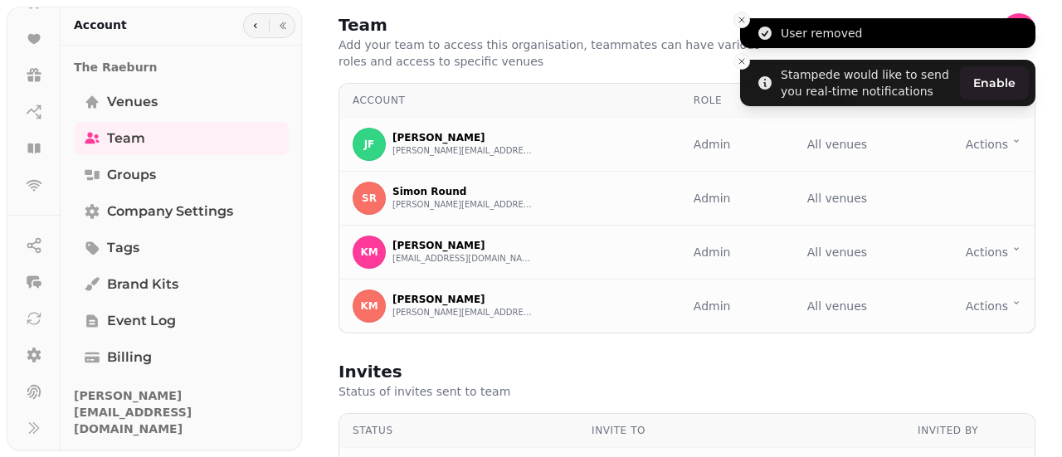
click at [741, 24] on icon "Close toast" at bounding box center [742, 20] width 10 height 10
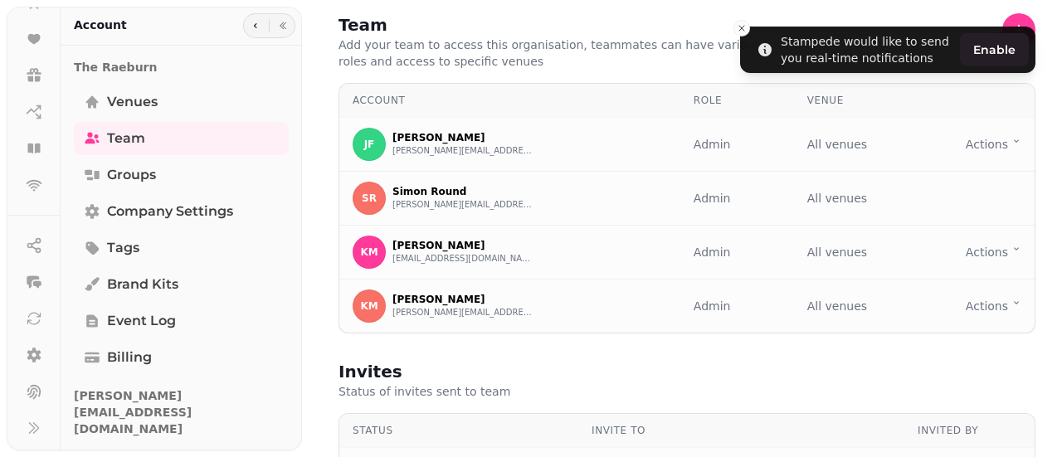
click at [741, 24] on icon "Close toast" at bounding box center [742, 28] width 10 height 10
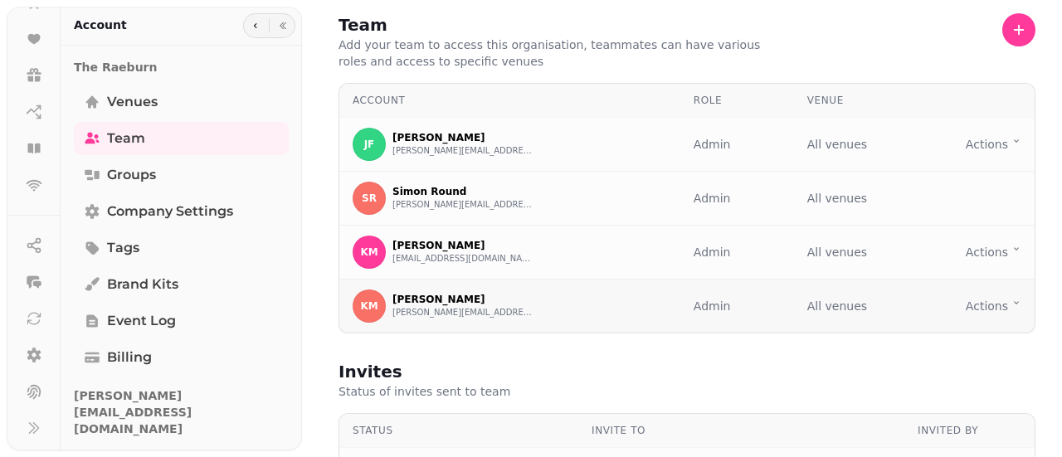
click at [979, 309] on html "Team Add your team to access this organisation, teammates can have various role…" at bounding box center [531, 228] width 1062 height 457
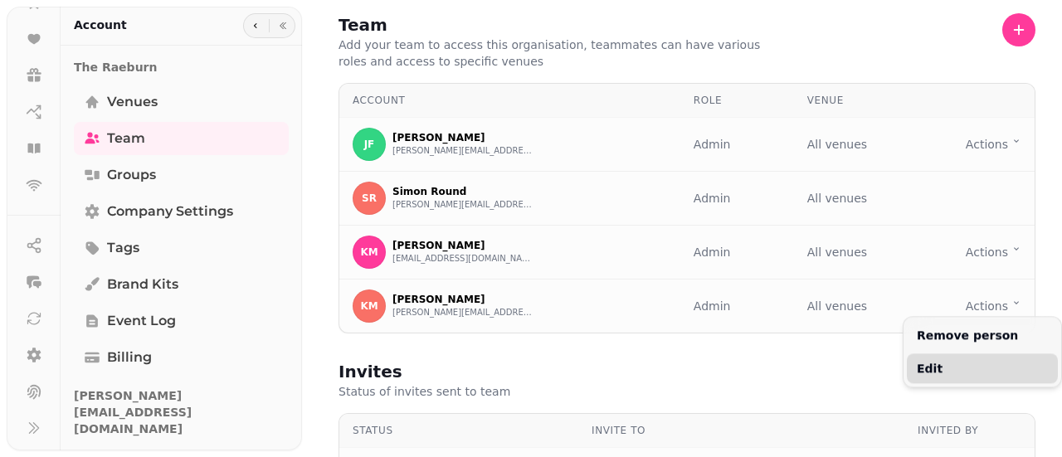
drag, startPoint x: 952, startPoint y: 333, endPoint x: 940, endPoint y: 372, distance: 41.7
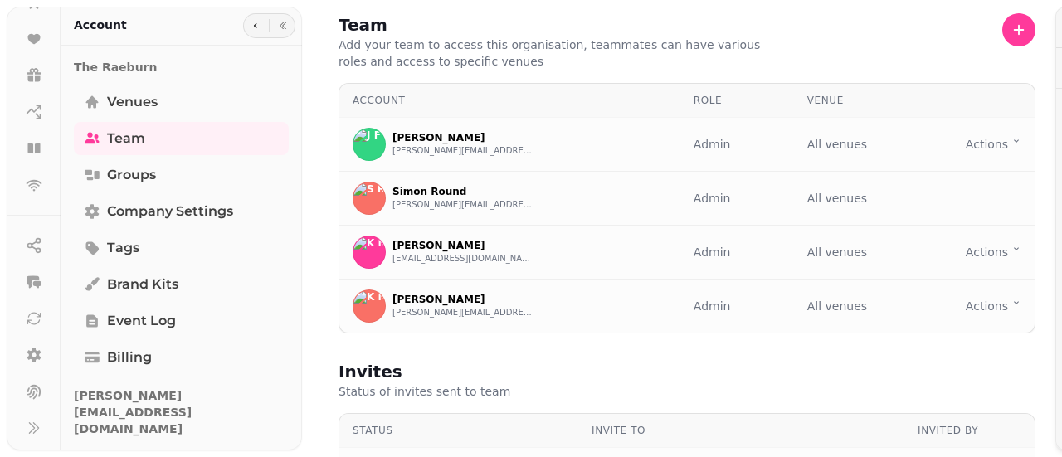
click at [940, 372] on div "Edit KM Katie McLaughlan katie@theraeburn.com Account Pin Access Set account pi…" at bounding box center [531, 242] width 1062 height 431
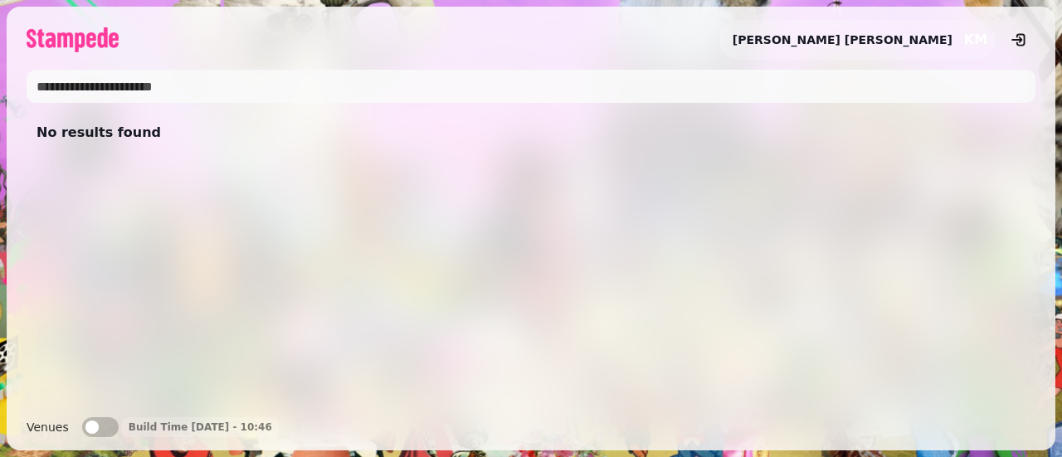
click at [456, 82] on input "text" at bounding box center [531, 86] width 1009 height 33
click at [1029, 41] on button "logout" at bounding box center [1018, 39] width 33 height 33
click at [654, 230] on div "No results found" at bounding box center [531, 258] width 1009 height 291
click at [890, 36] on h2 "[PERSON_NAME]" at bounding box center [842, 40] width 220 height 17
click at [957, 46] on div "[PERSON_NAME] KM" at bounding box center [857, 40] width 276 height 40
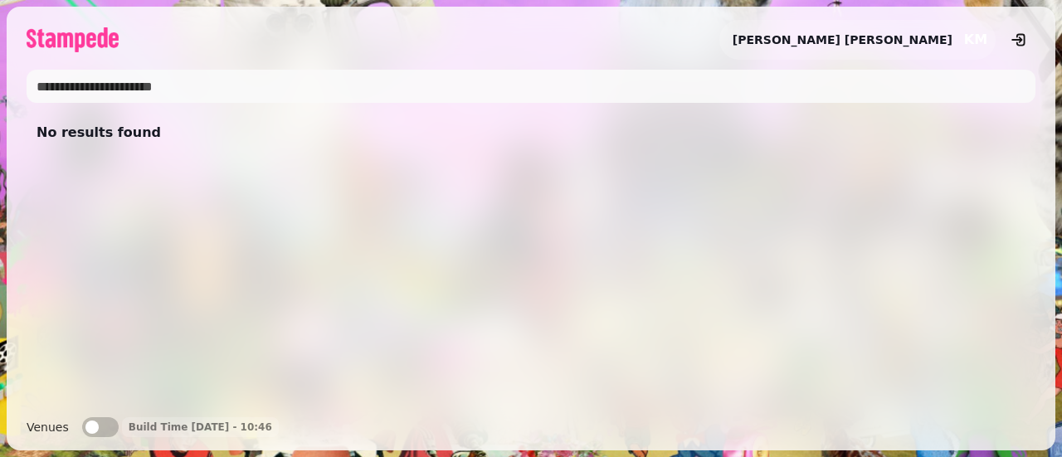
click at [979, 41] on span "KM" at bounding box center [975, 39] width 23 height 13
click at [1027, 41] on button "logout" at bounding box center [1018, 39] width 33 height 33
